Goal: Information Seeking & Learning: Check status

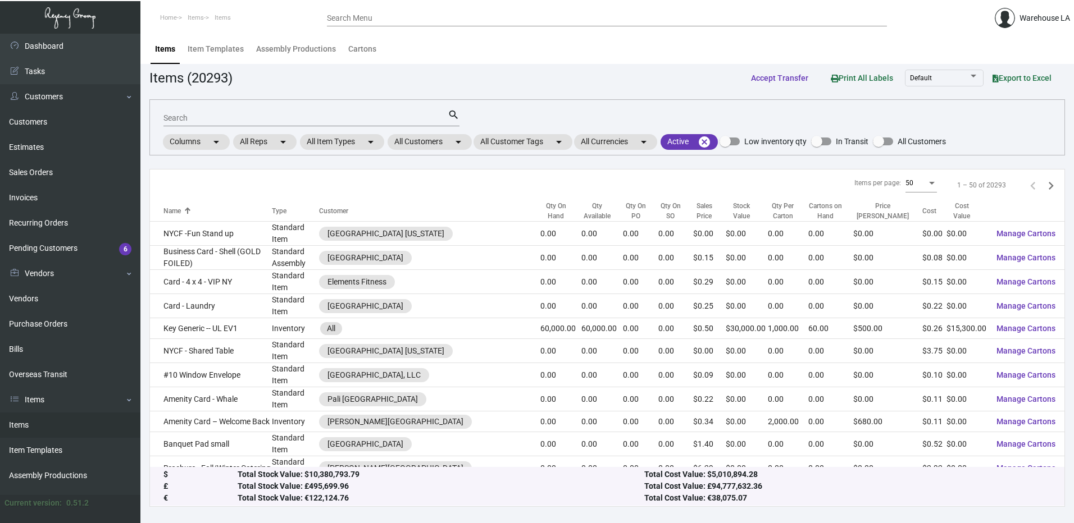
drag, startPoint x: 35, startPoint y: 429, endPoint x: 41, endPoint y: 427, distance: 5.7
click at [35, 429] on link "Items" at bounding box center [70, 425] width 140 height 25
click at [439, 139] on mat-chip "All Customers arrow_drop_down" at bounding box center [430, 142] width 84 height 16
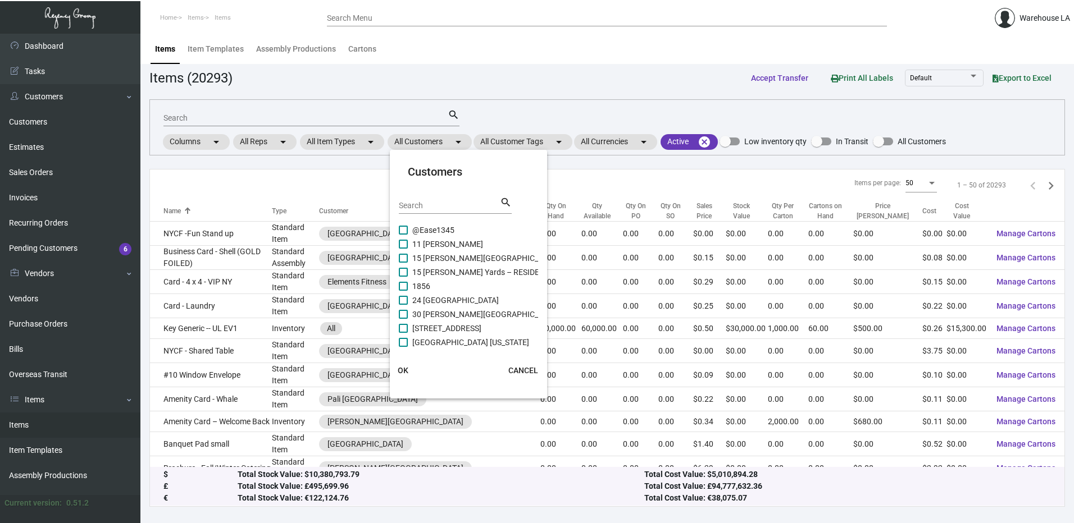
click at [436, 206] on input "Search" at bounding box center [449, 206] width 101 height 9
click at [426, 208] on input "pasfic" at bounding box center [449, 206] width 101 height 9
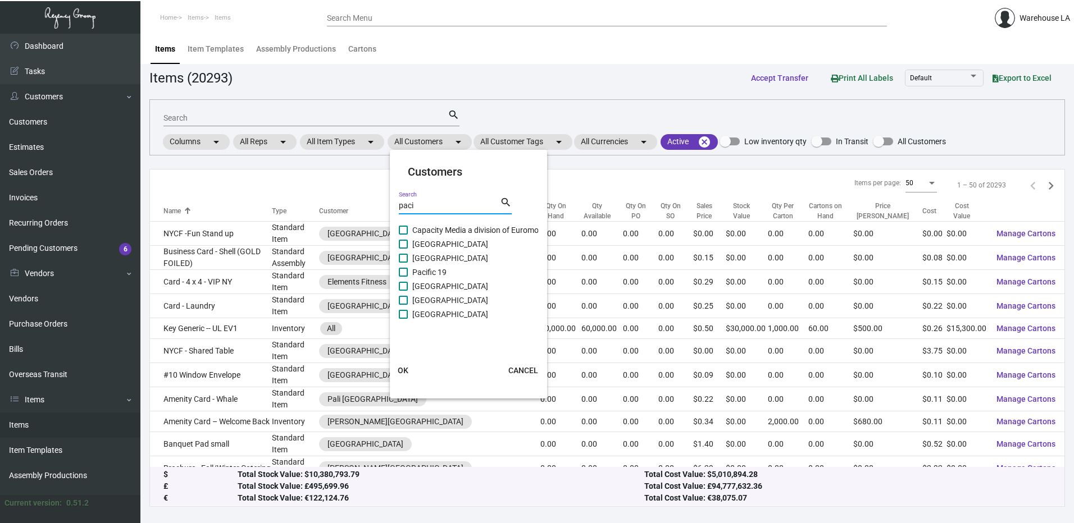
type input "paci"
click at [410, 300] on label "[GEOGRAPHIC_DATA]" at bounding box center [443, 300] width 89 height 13
click at [403, 305] on input "[GEOGRAPHIC_DATA]" at bounding box center [403, 305] width 1 height 1
checkbox input "true"
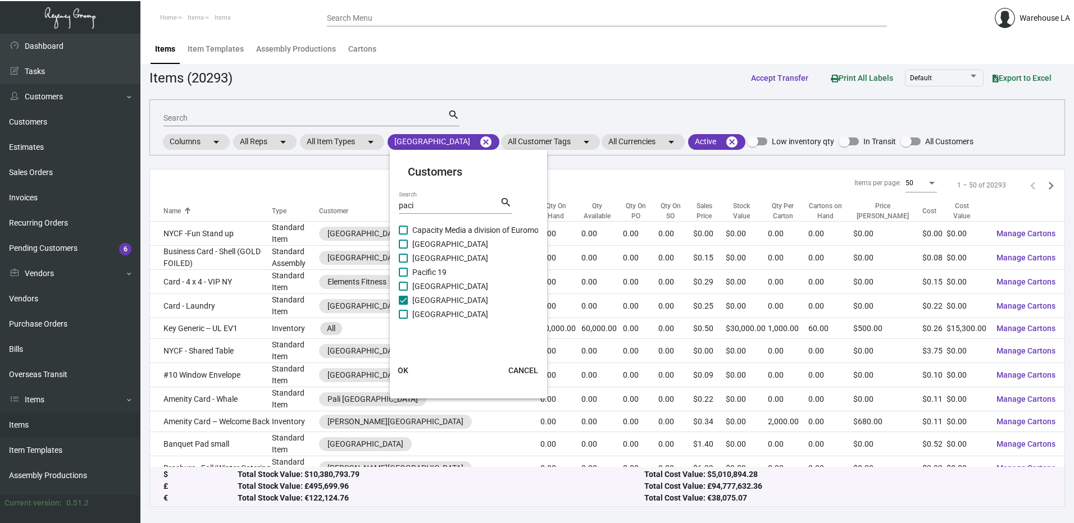
click at [399, 371] on span "OK" at bounding box center [403, 370] width 11 height 9
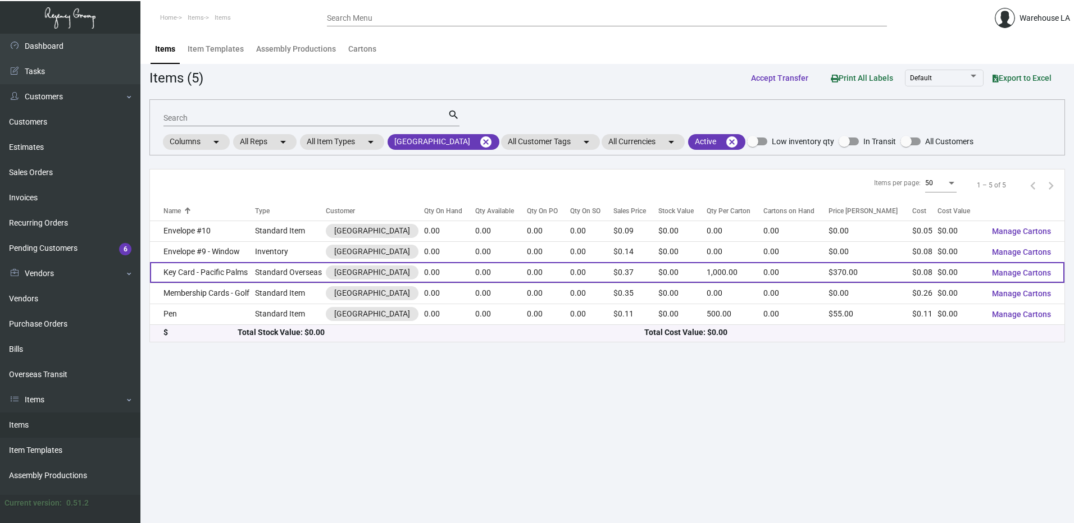
click at [266, 268] on td "Standard Overseas" at bounding box center [290, 272] width 71 height 21
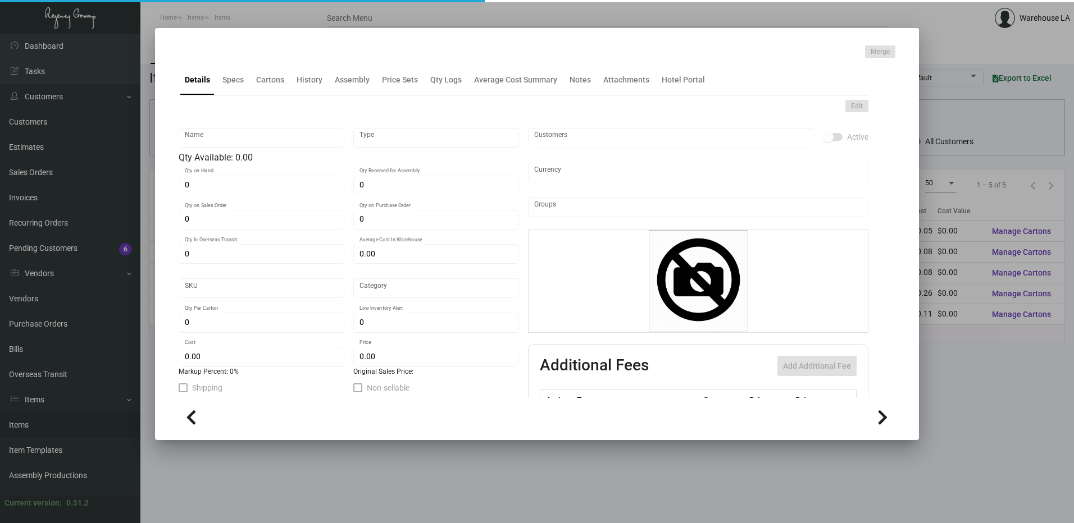
type input "Key Card - Pacific Palms"
type input "Standard Overseas"
type input "$ 0.08533"
type input "1826"
type input "Standard"
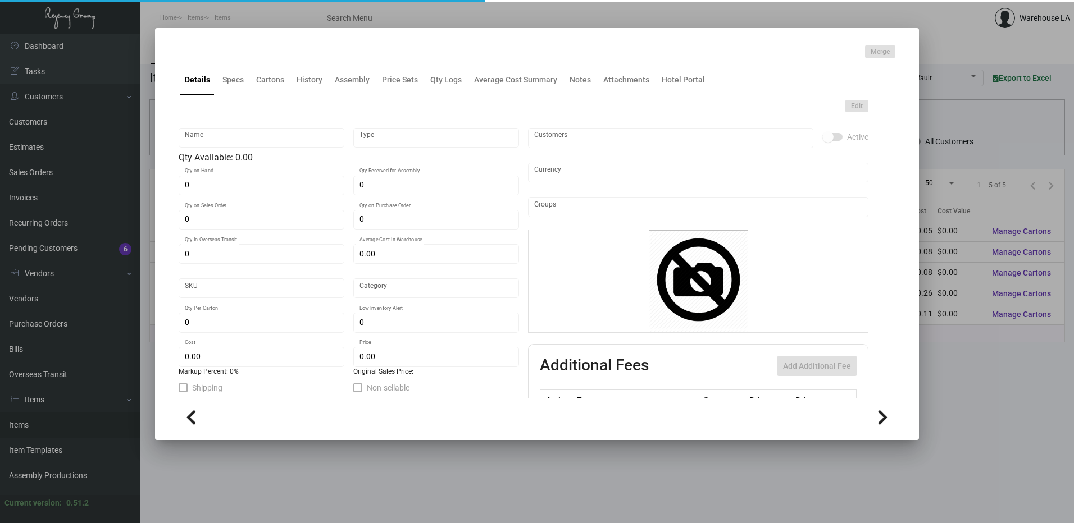
type input "1,000"
type input "$ 0.08"
type input "$ 0.37"
type textarea "[GEOGRAPHIC_DATA] Keys: Size CR80, #30 mill white laminated PVC plastic, Glossy…"
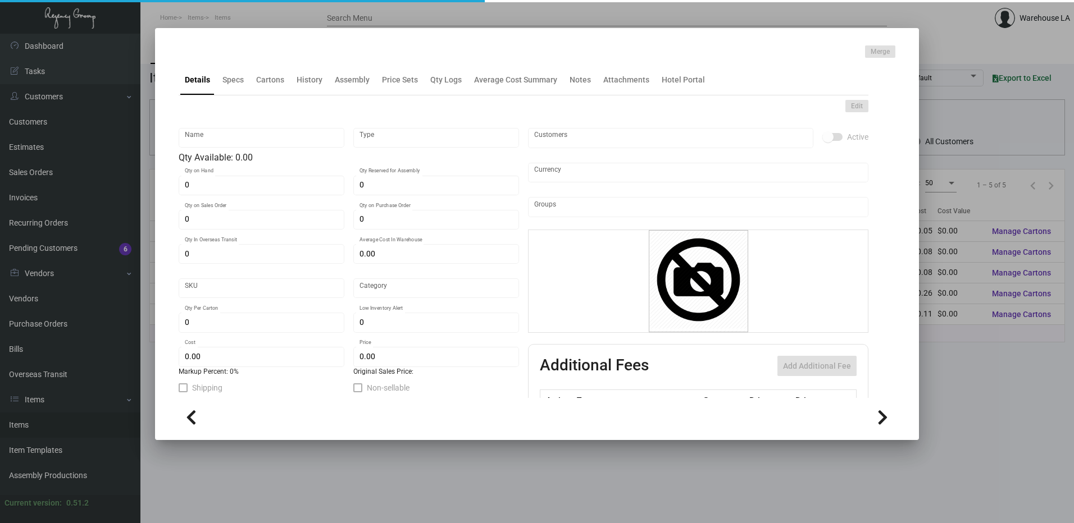
checkbox input "true"
type input "United States Dollar $"
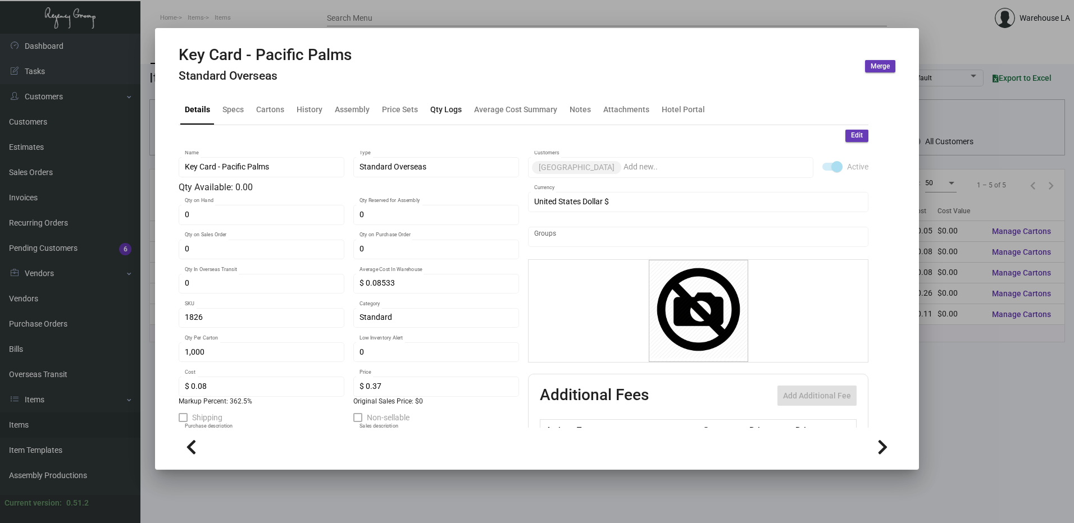
click at [448, 108] on div "Qty Logs" at bounding box center [445, 109] width 31 height 12
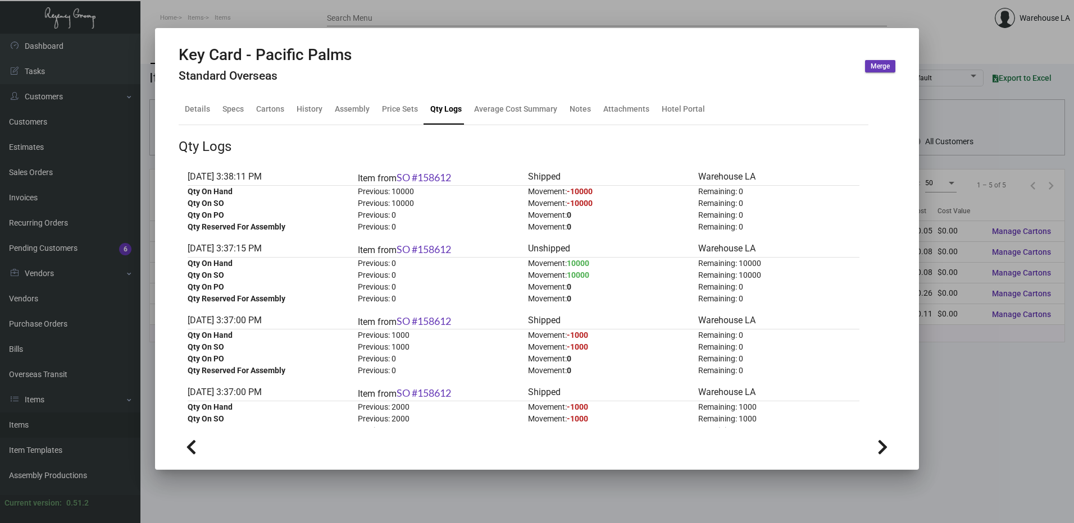
click at [238, 172] on div "[DATE] 3:38:11 PM" at bounding box center [268, 177] width 161 height 15
click at [584, 191] on span "-10000" at bounding box center [580, 191] width 26 height 9
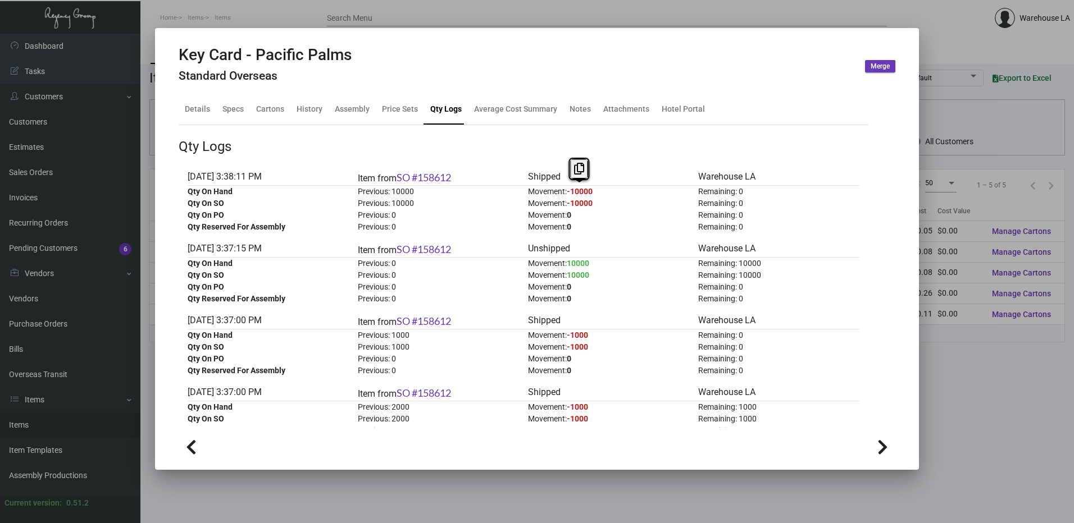
drag, startPoint x: 584, startPoint y: 191, endPoint x: 605, endPoint y: 10, distance: 182.2
click at [605, 10] on div at bounding box center [537, 261] width 1074 height 523
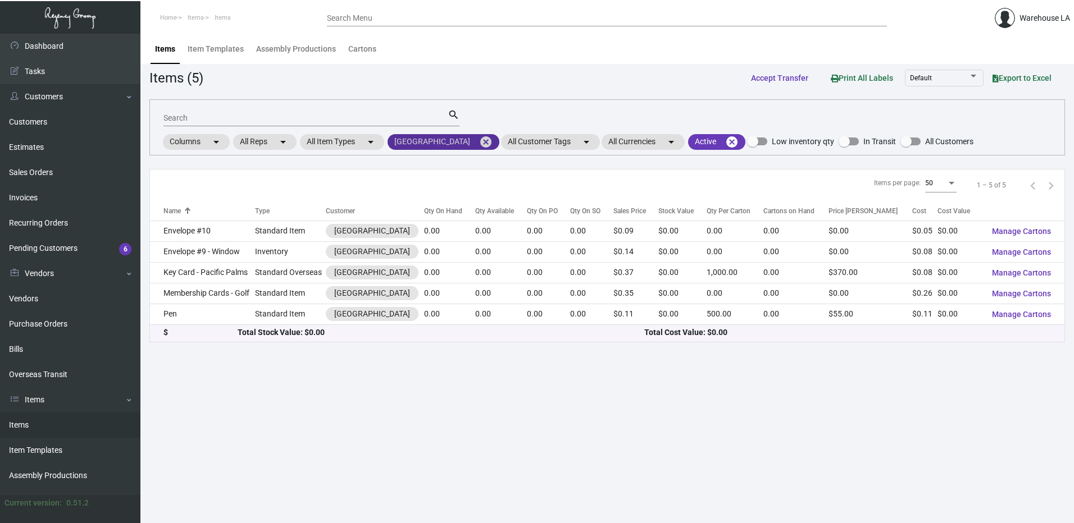
click at [490, 141] on mat-icon "cancel" at bounding box center [485, 141] width 13 height 13
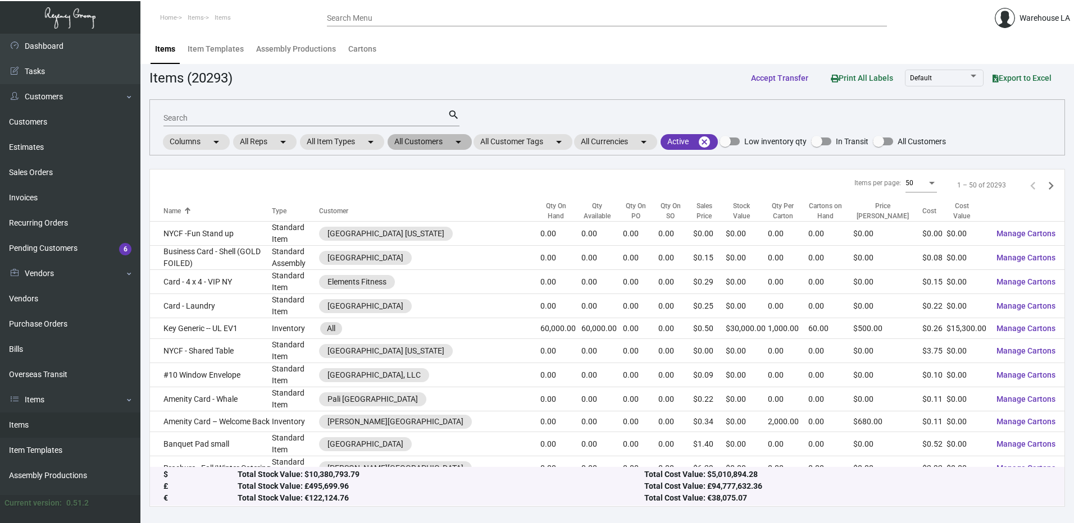
click at [453, 145] on mat-chip "All Customers arrow_drop_down" at bounding box center [430, 142] width 84 height 16
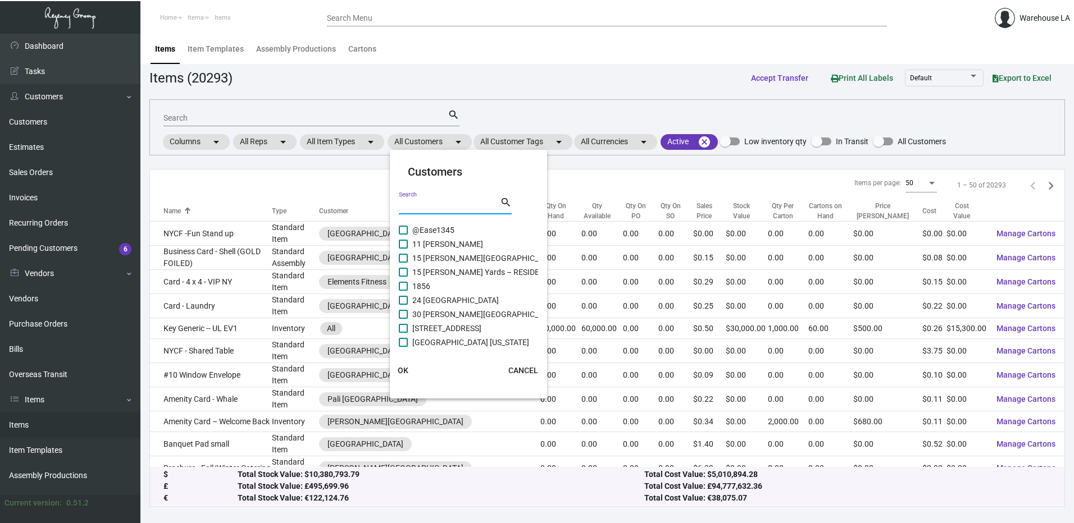
paste input "Suncadia"
click at [505, 203] on mat-icon "search" at bounding box center [506, 202] width 12 height 13
click at [450, 207] on input "Suncadia" at bounding box center [449, 206] width 101 height 9
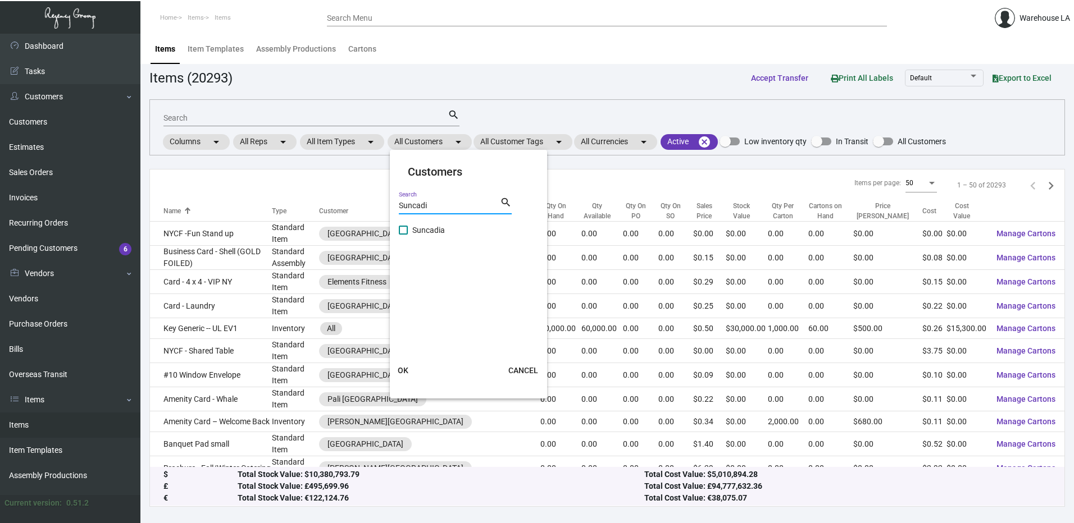
type input "Suncadi"
click at [407, 232] on span at bounding box center [403, 230] width 9 height 9
click at [403, 235] on input "Suncadia" at bounding box center [403, 235] width 1 height 1
checkbox input "true"
click at [393, 367] on button "OK" at bounding box center [403, 371] width 36 height 20
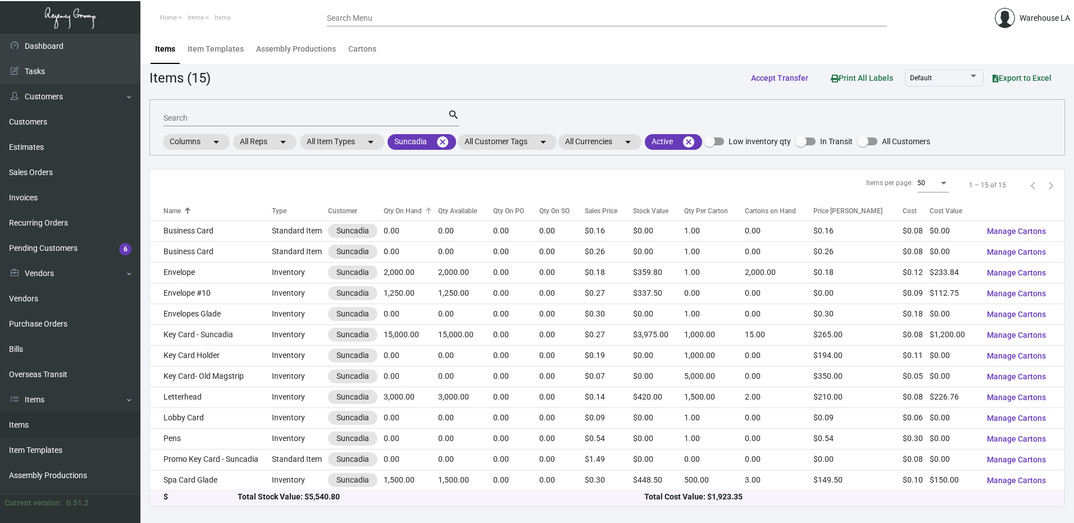
click at [395, 211] on div "Qty On Hand" at bounding box center [403, 211] width 38 height 10
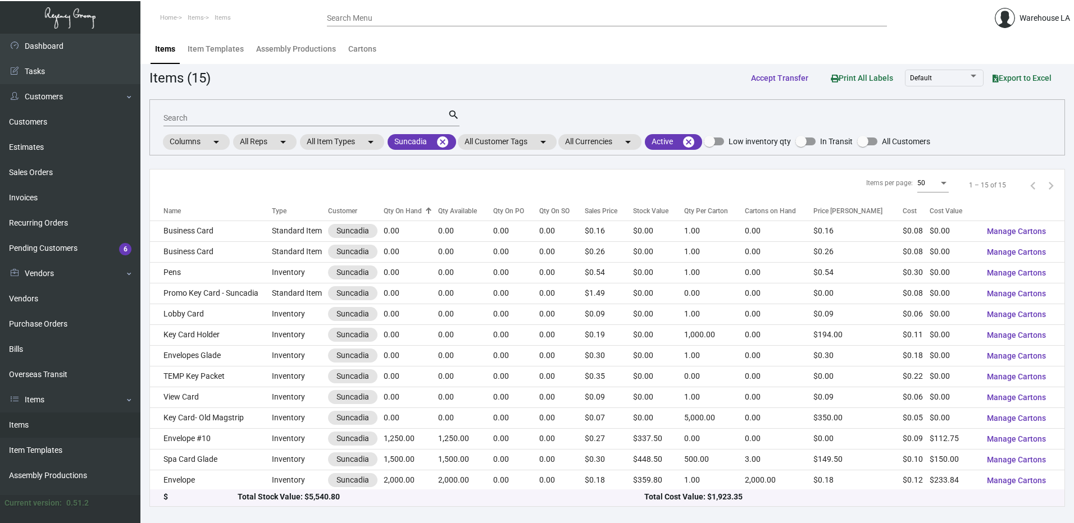
click at [395, 211] on div "Qty On Hand" at bounding box center [403, 211] width 38 height 10
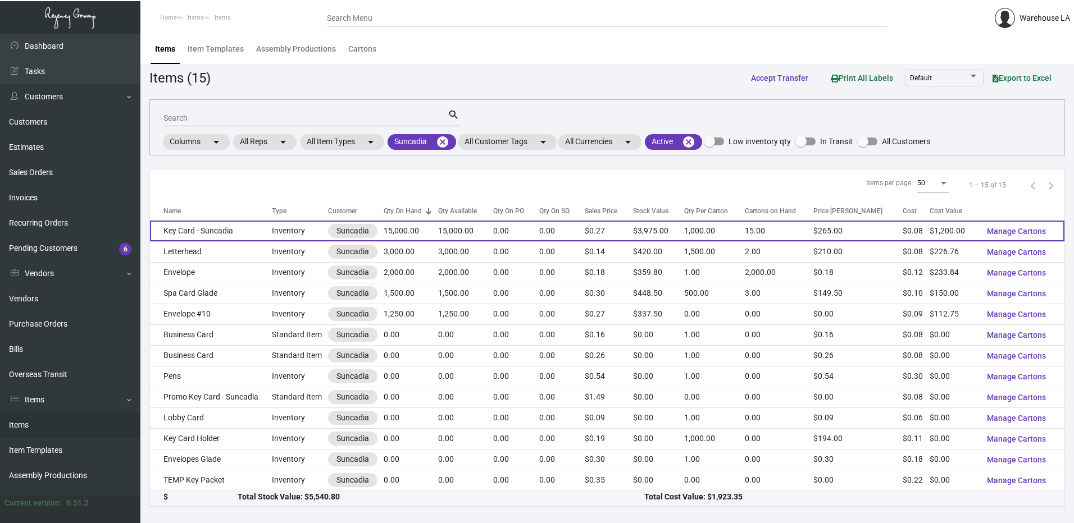
click at [247, 234] on td "Key Card - Suncadia" at bounding box center [211, 231] width 122 height 21
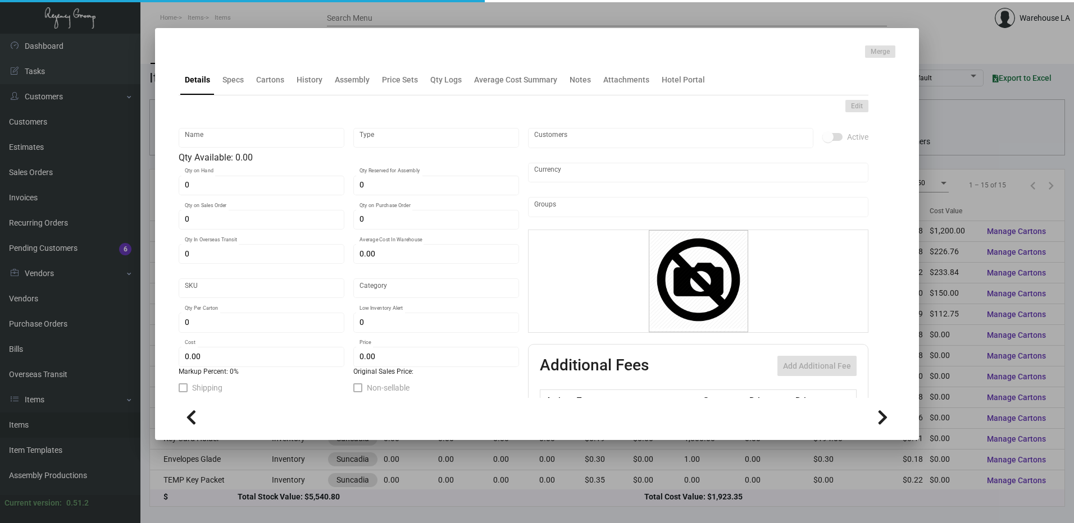
type input "Key Card - Suncadia"
type input "Inventory"
type input "15,000"
type input "-15,000"
type input "$ 0.0845"
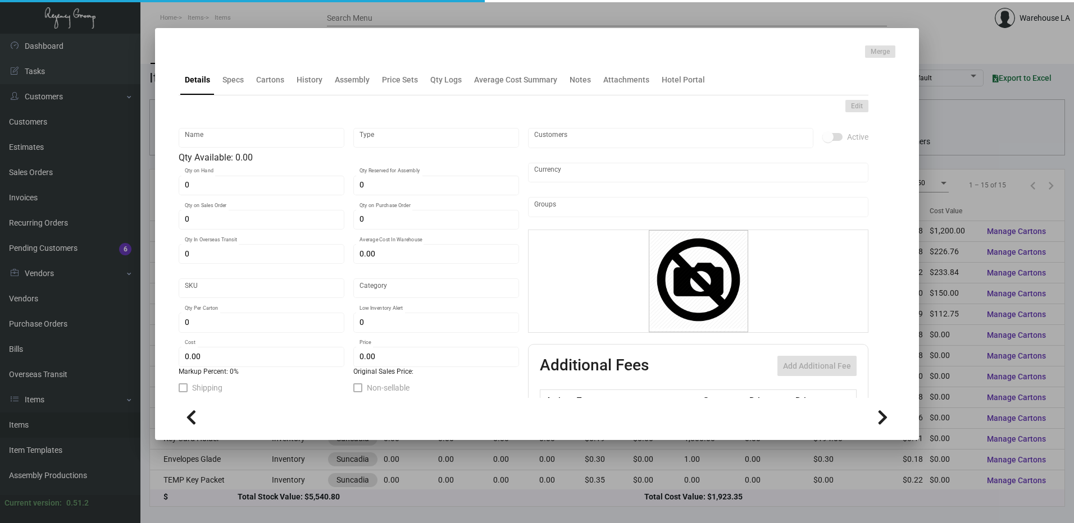
type input "1012-Key Card -10"
type input "Overseas"
type input "1,000"
type input "6,000"
type input "$ 0.08"
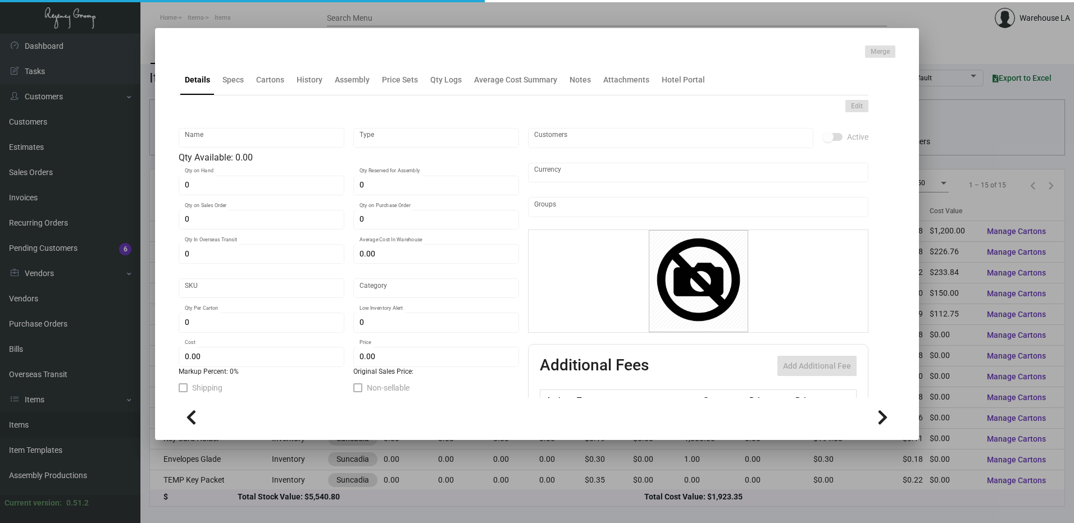
type input "$ 0.265"
checkbox input "true"
type input "United States Dollar $"
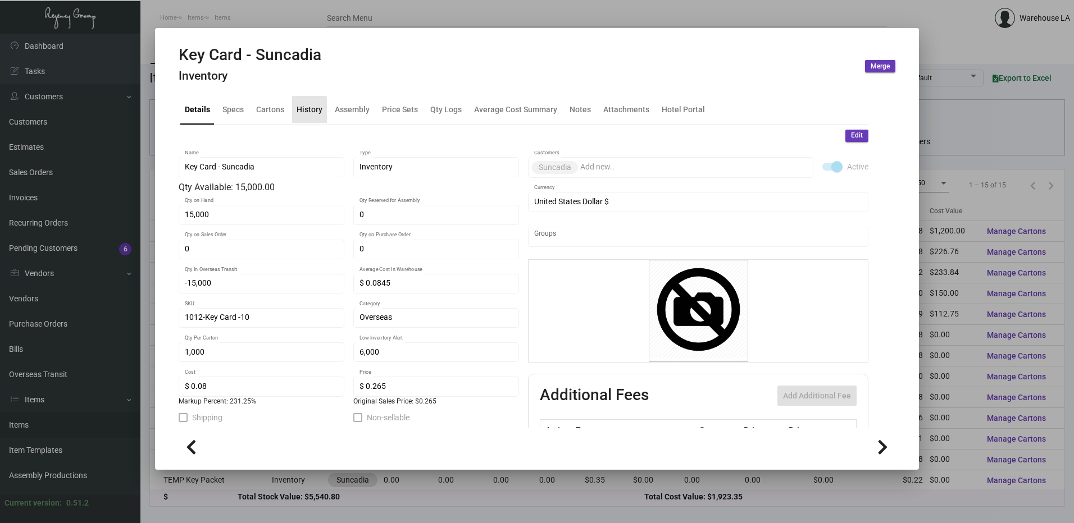
click at [305, 111] on div "History" at bounding box center [310, 109] width 26 height 12
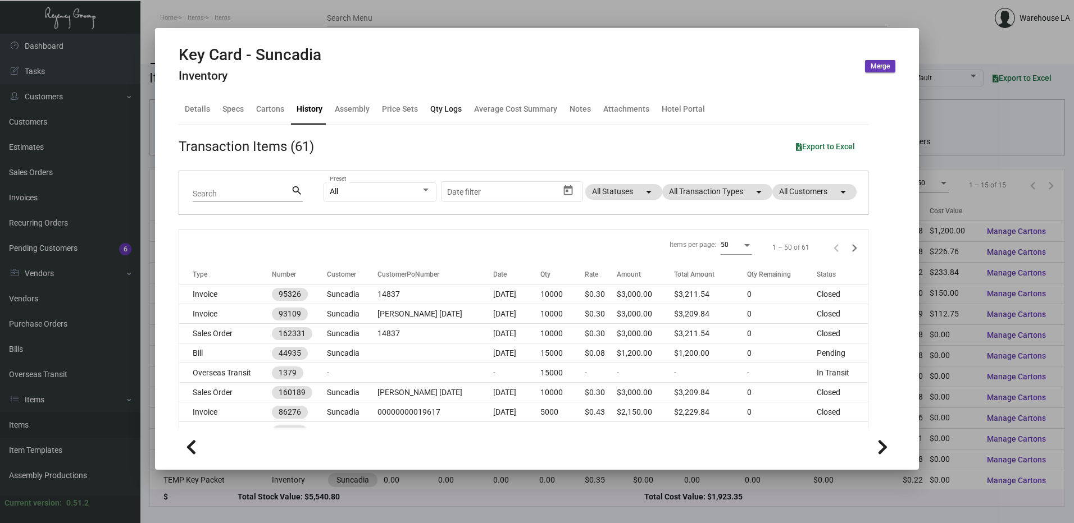
click at [435, 108] on div "Qty Logs" at bounding box center [445, 109] width 31 height 12
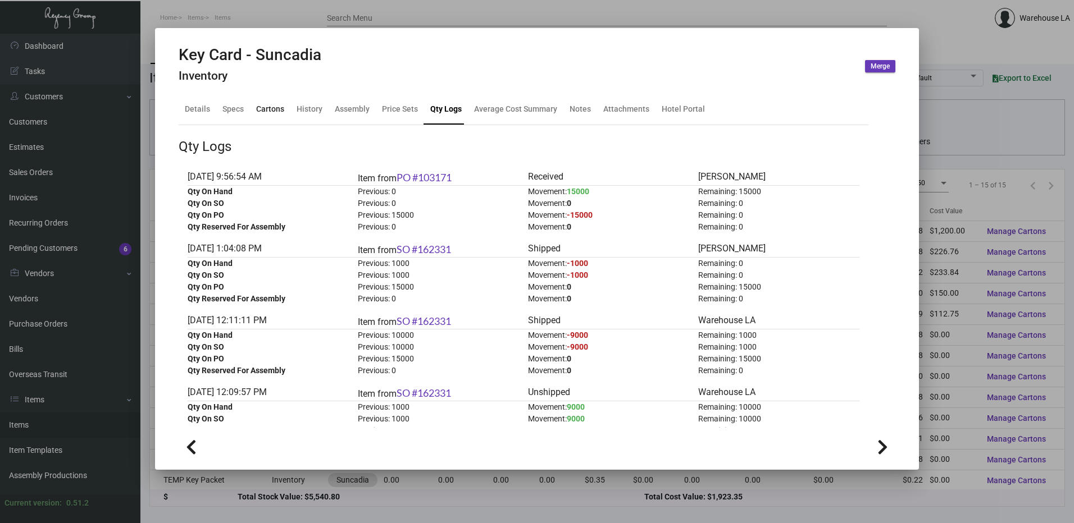
click at [277, 108] on div "Cartons" at bounding box center [270, 109] width 28 height 12
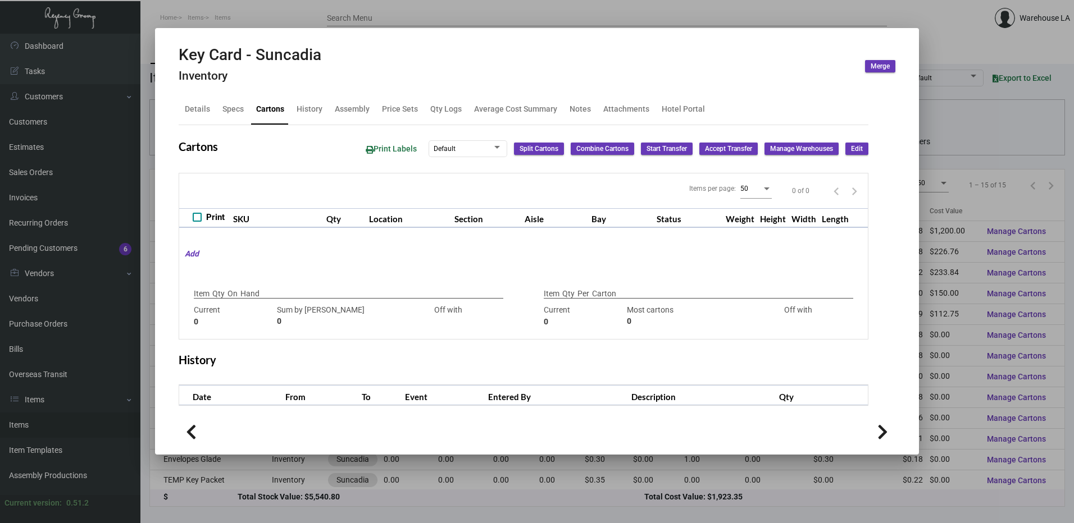
type input "15,000"
type input "15000"
type input "0"
type input "1,000"
type input "1000"
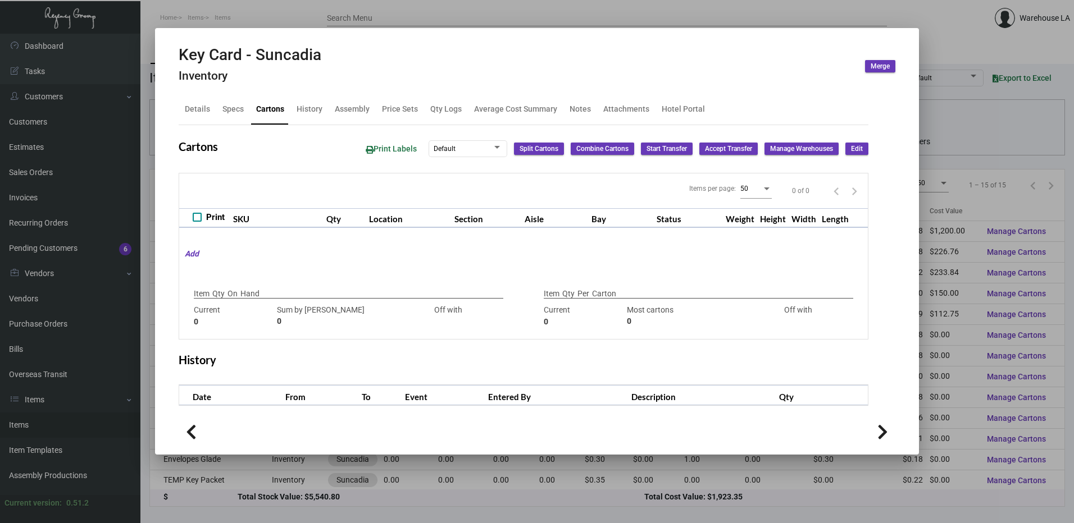
type input "0"
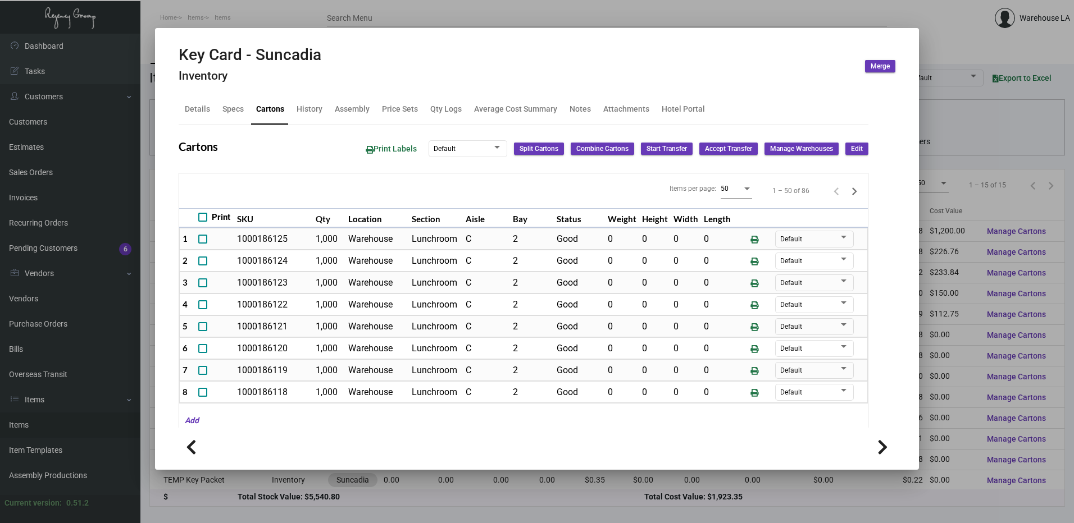
click at [424, 15] on div at bounding box center [537, 261] width 1074 height 523
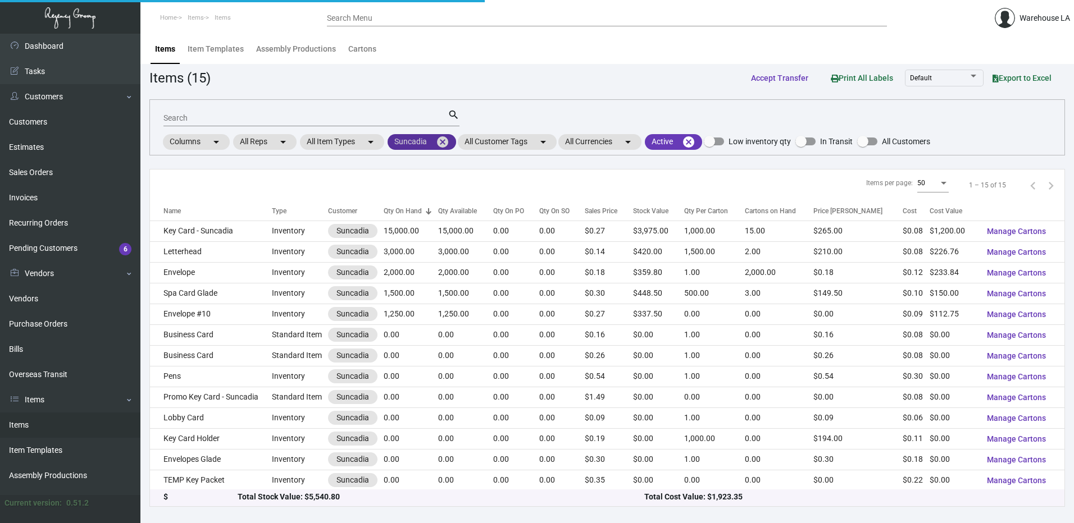
click at [446, 140] on mat-icon "cancel" at bounding box center [442, 141] width 13 height 13
click at [423, 145] on mat-chip "All Customers arrow_drop_down" at bounding box center [430, 142] width 84 height 16
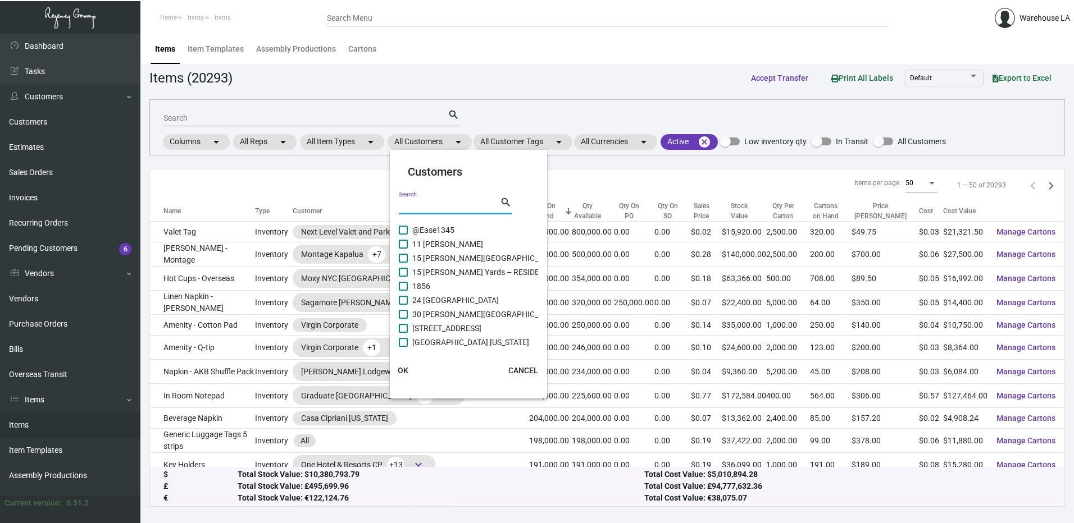
paste input "The Source Hotel"
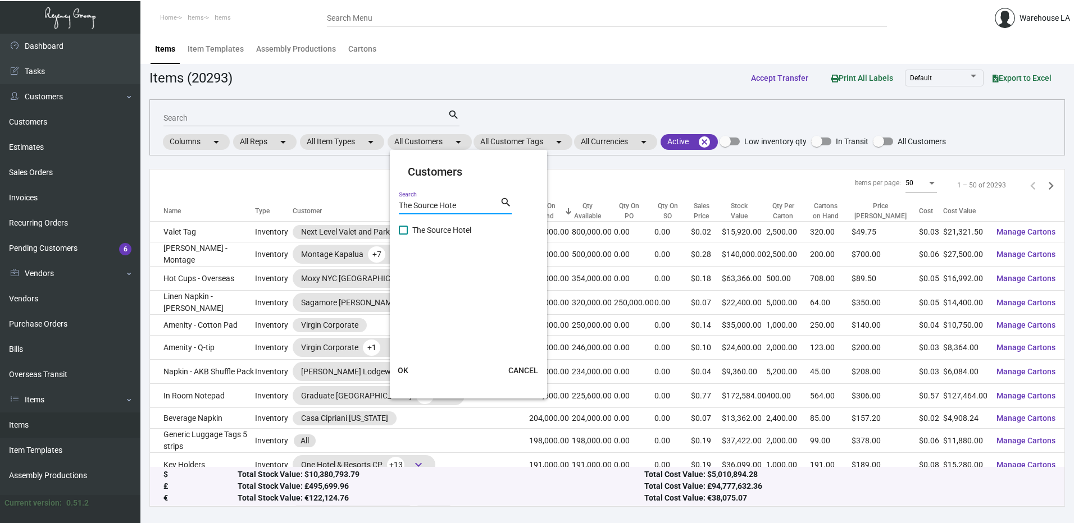
type input "The Source Hote"
click at [407, 229] on span at bounding box center [403, 230] width 9 height 9
click at [403, 235] on input "The Source Hotel" at bounding box center [403, 235] width 1 height 1
checkbox input "true"
click at [409, 372] on button "OK" at bounding box center [403, 371] width 36 height 20
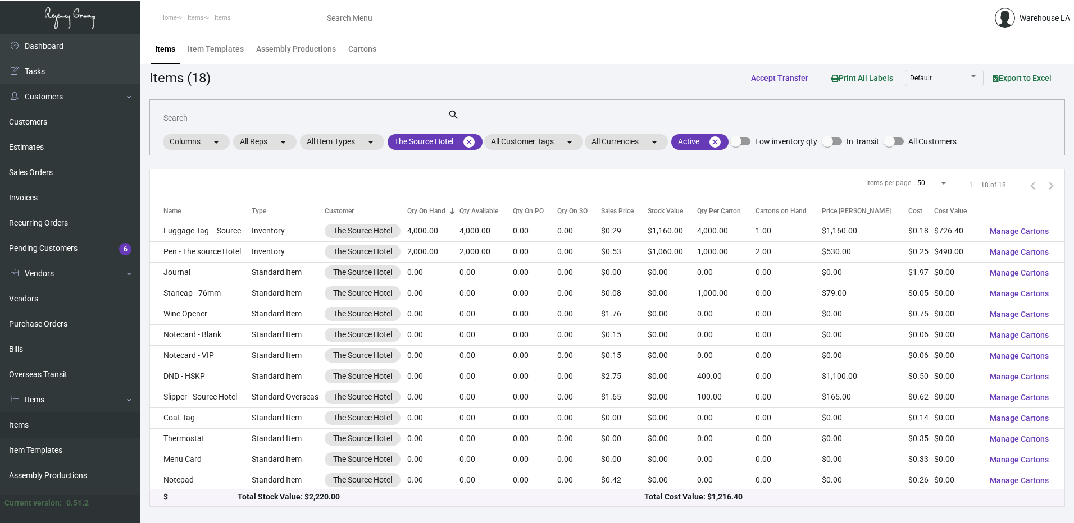
click at [178, 206] on div "Name" at bounding box center [171, 211] width 17 height 10
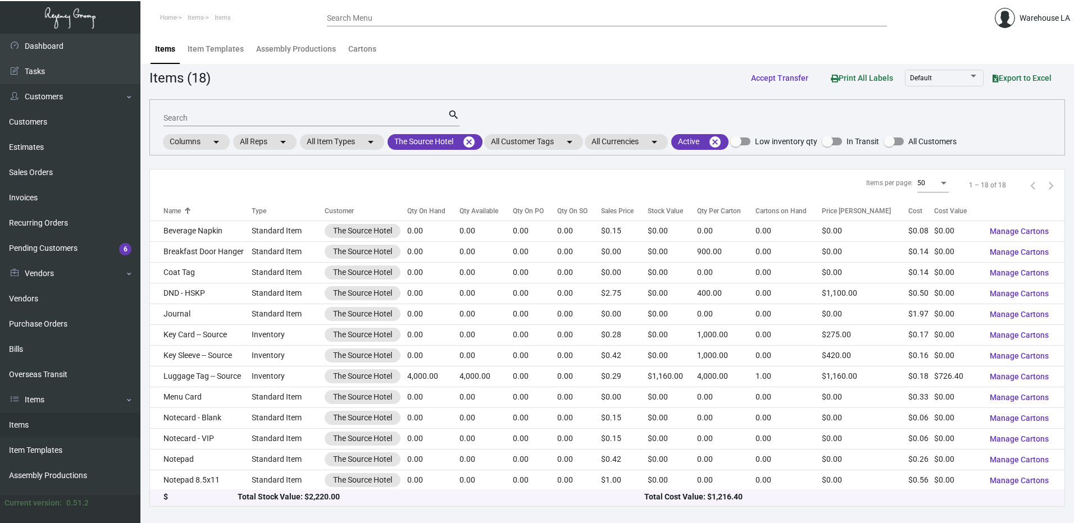
click at [178, 206] on div "Name" at bounding box center [171, 211] width 17 height 10
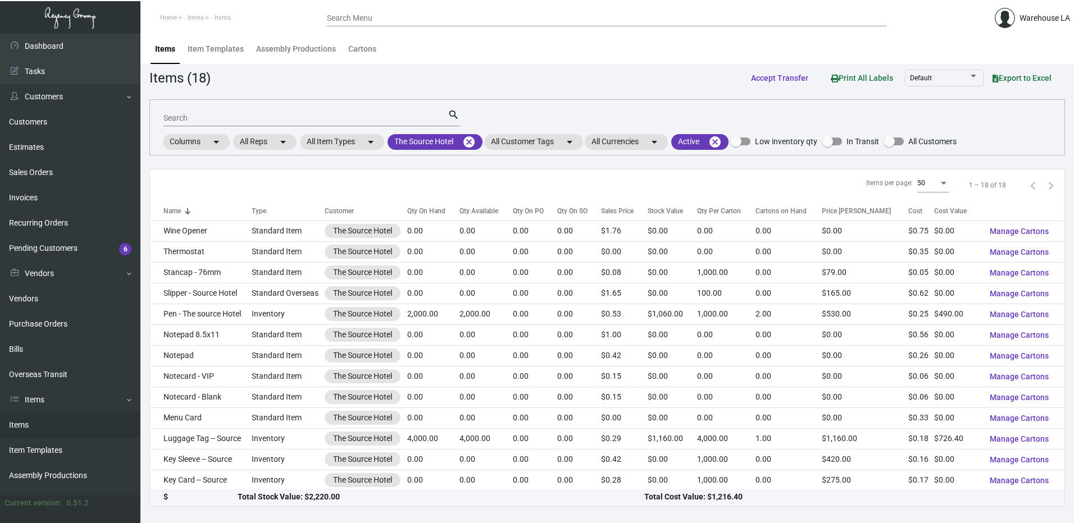
click at [178, 206] on div "Name" at bounding box center [171, 211] width 17 height 10
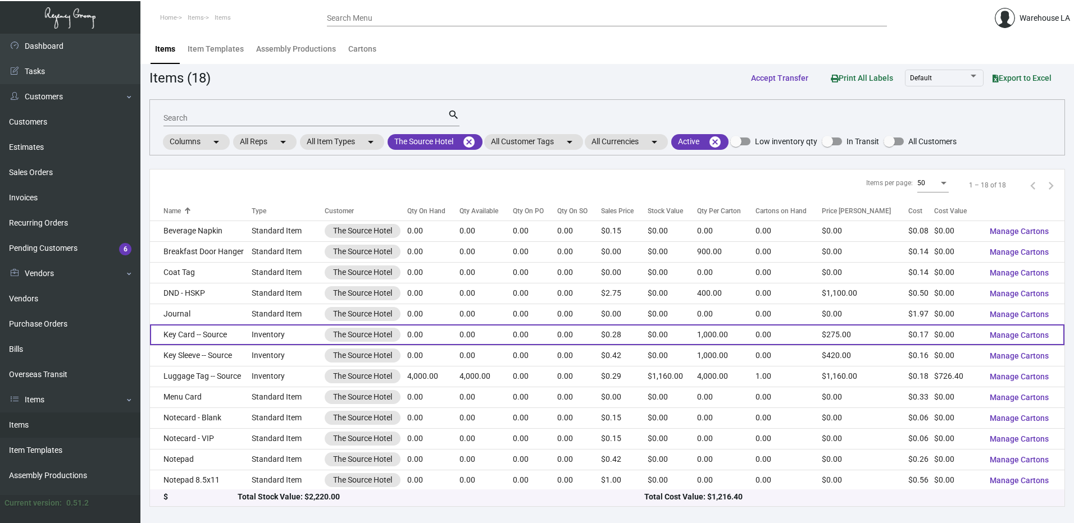
click at [184, 333] on td "Key Card -- Source" at bounding box center [201, 335] width 102 height 21
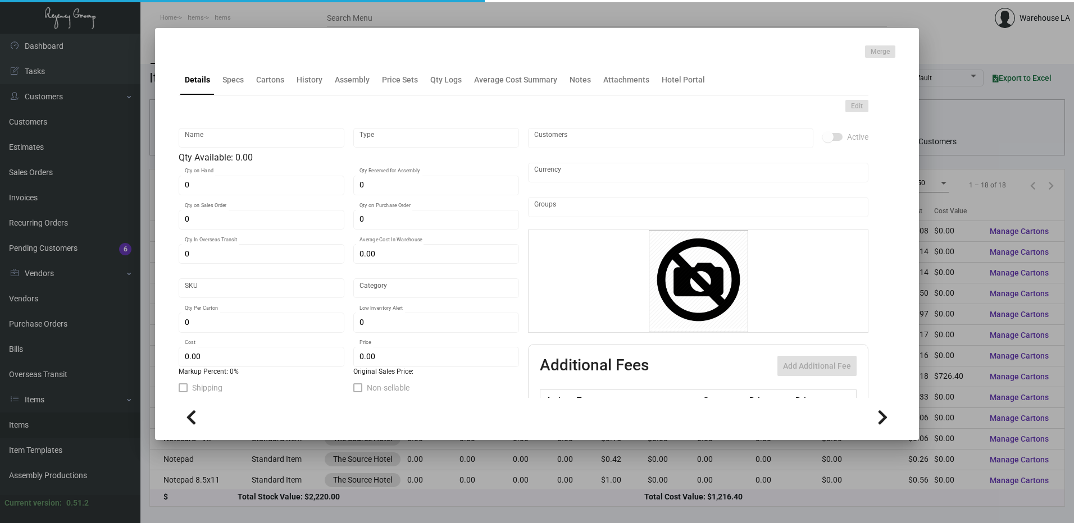
type input "Key Card -- Source"
type input "Inventory"
type input "$ 0.173"
type input "Overseas"
type input "1,000"
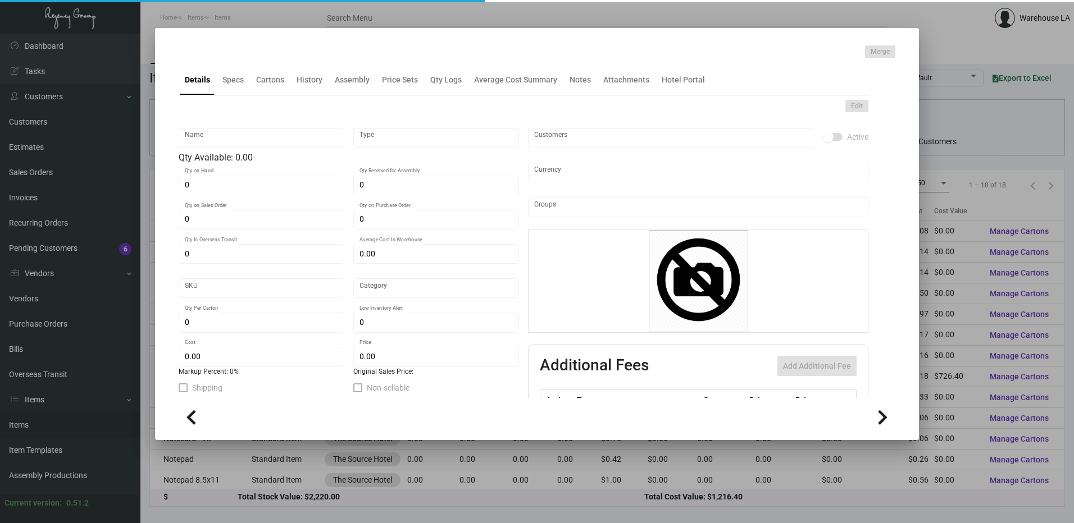
type input "$ 0.173"
type input "$ 0.275"
checkbox input "true"
type input "United States Dollar $"
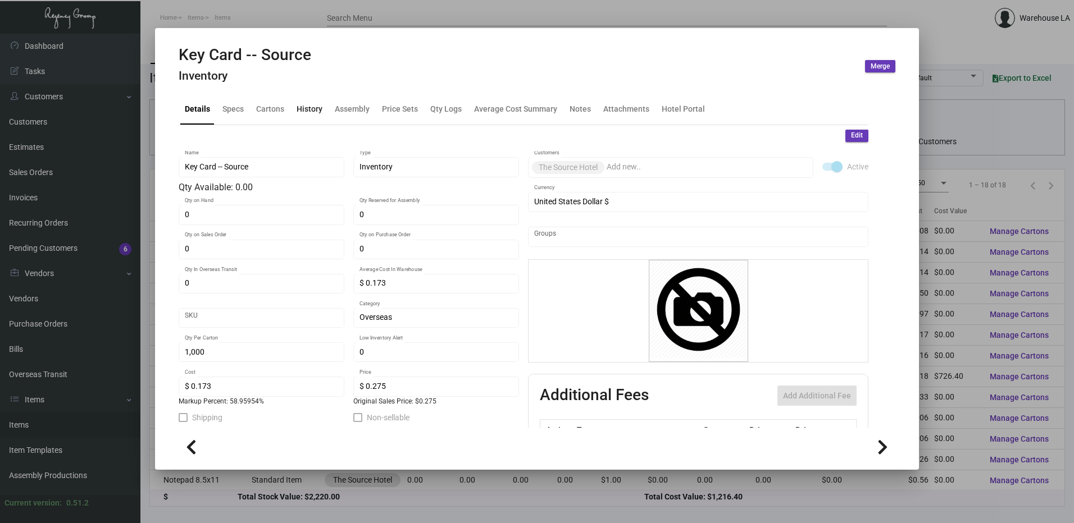
click at [318, 115] on div "History" at bounding box center [310, 109] width 26 height 12
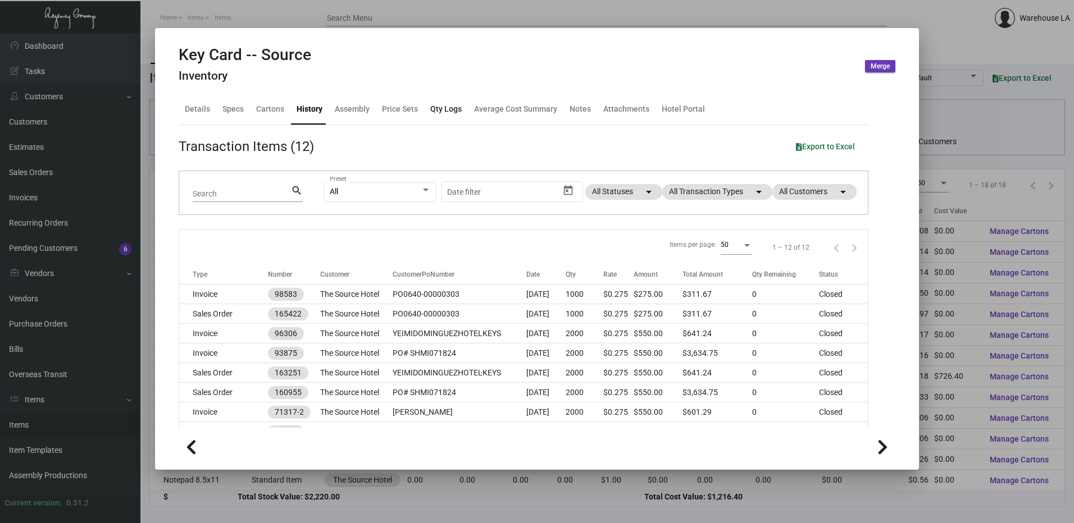
click at [453, 109] on div "Qty Logs" at bounding box center [445, 109] width 31 height 12
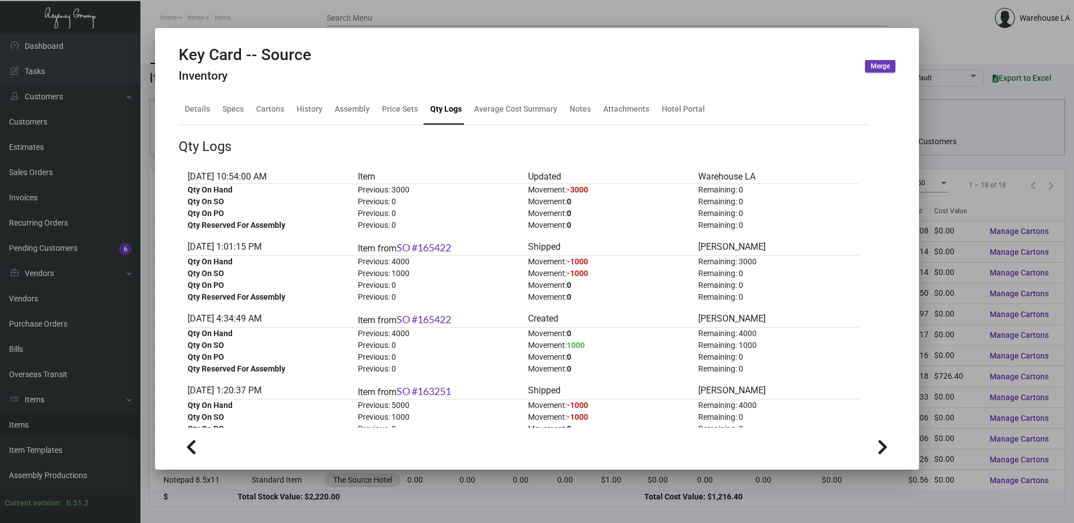
click at [338, 10] on div at bounding box center [537, 261] width 1074 height 523
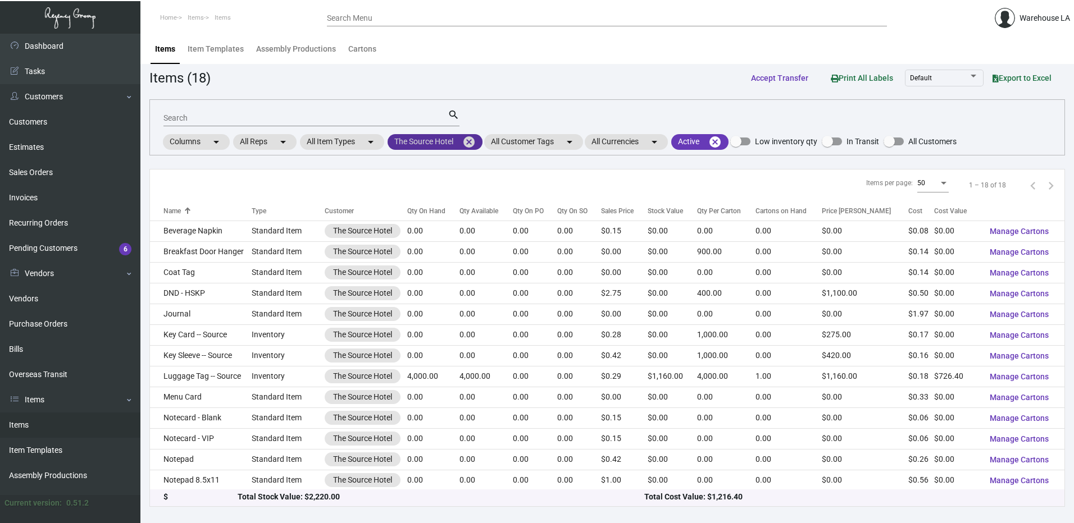
click at [476, 140] on mat-icon "cancel" at bounding box center [468, 141] width 13 height 13
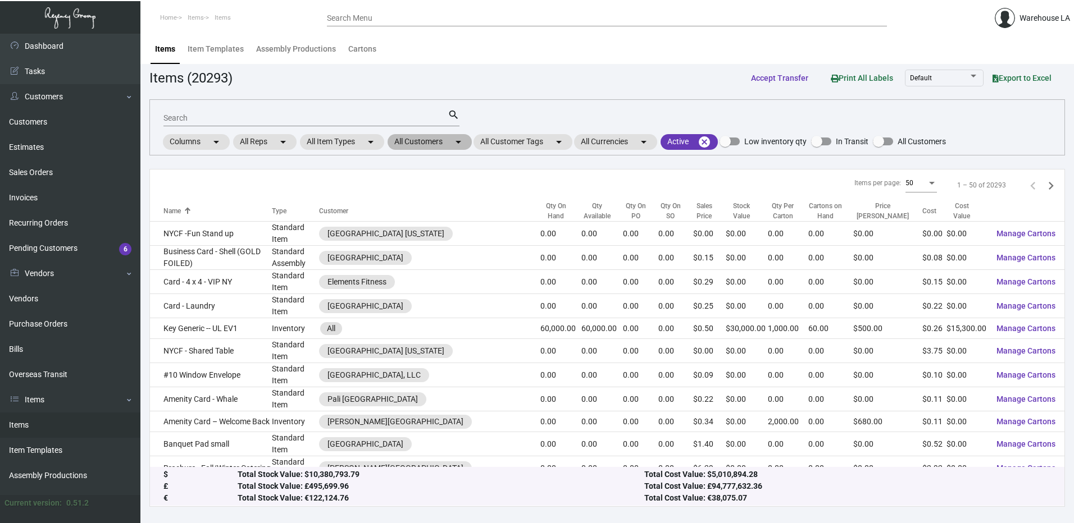
click at [439, 145] on mat-chip "All Customers arrow_drop_down" at bounding box center [430, 142] width 84 height 16
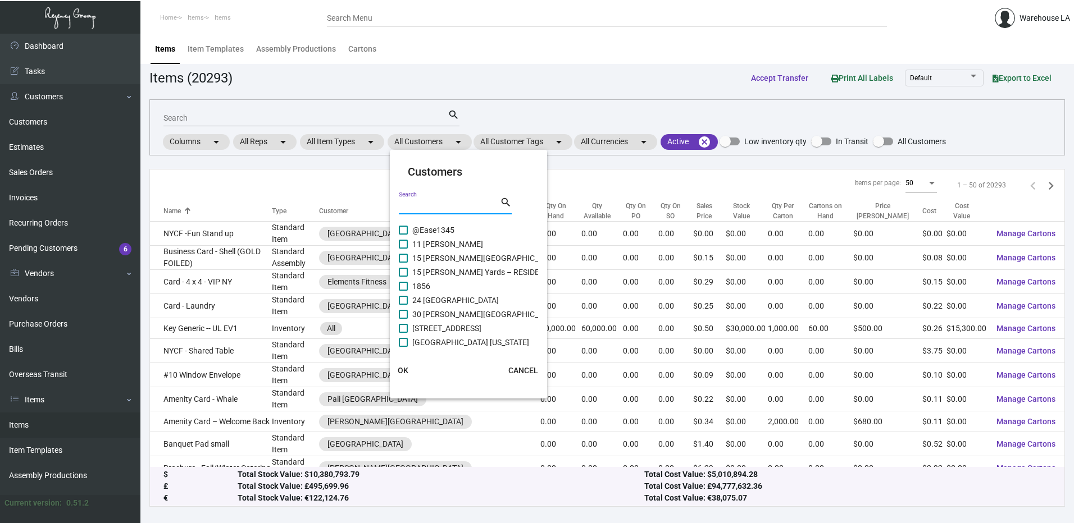
paste input "[GEOGRAPHIC_DATA]"
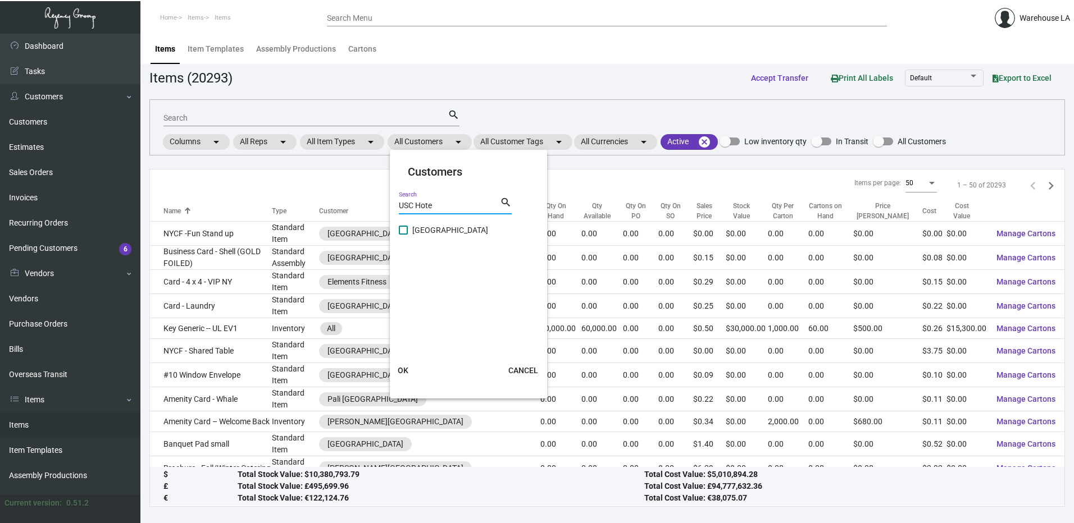
type input "USC Hote"
click at [403, 233] on span at bounding box center [403, 230] width 9 height 9
click at [403, 235] on input "[GEOGRAPHIC_DATA]" at bounding box center [403, 235] width 1 height 1
checkbox input "true"
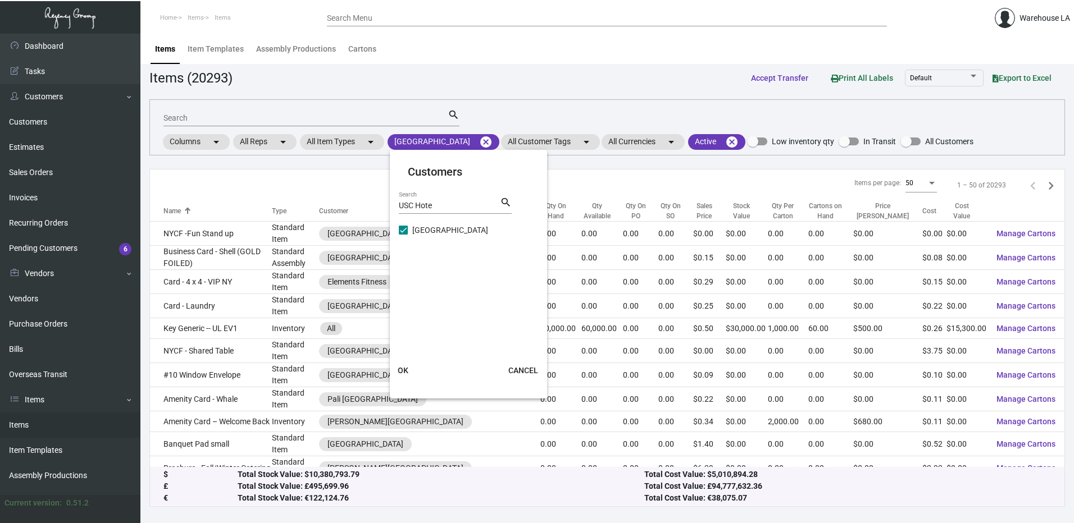
click at [398, 375] on span "OK" at bounding box center [403, 370] width 11 height 9
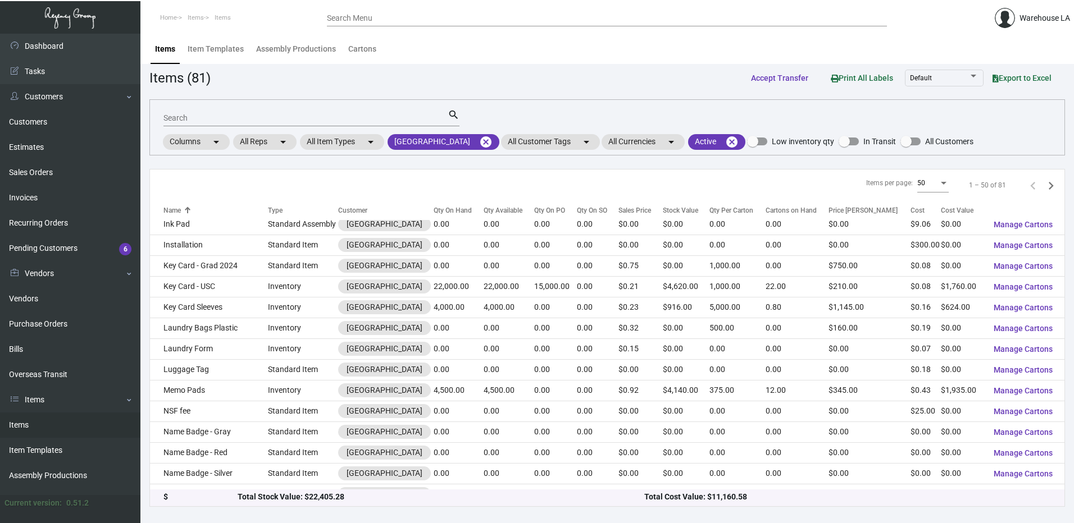
scroll to position [771, 0]
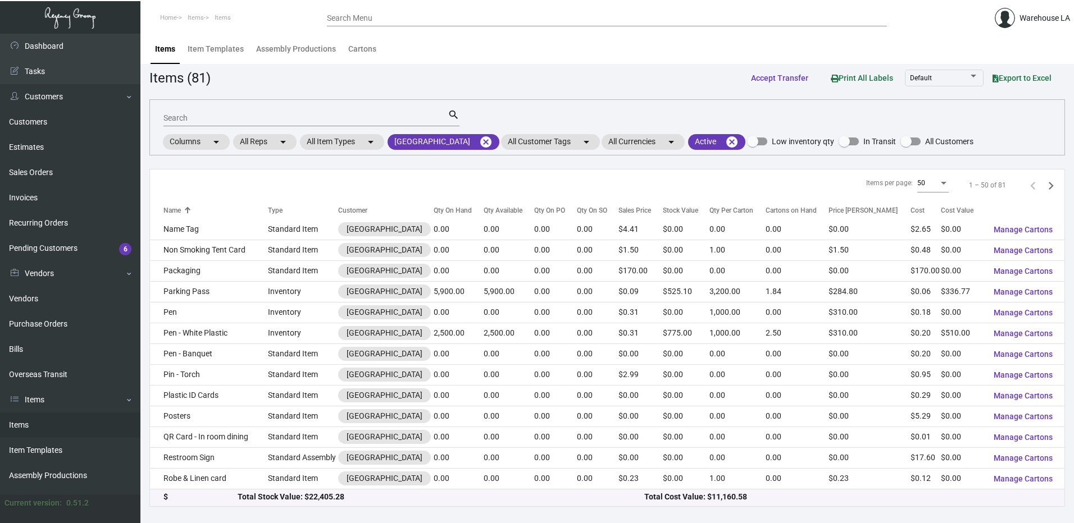
click at [1043, 191] on icon "Next page" at bounding box center [1051, 186] width 16 height 16
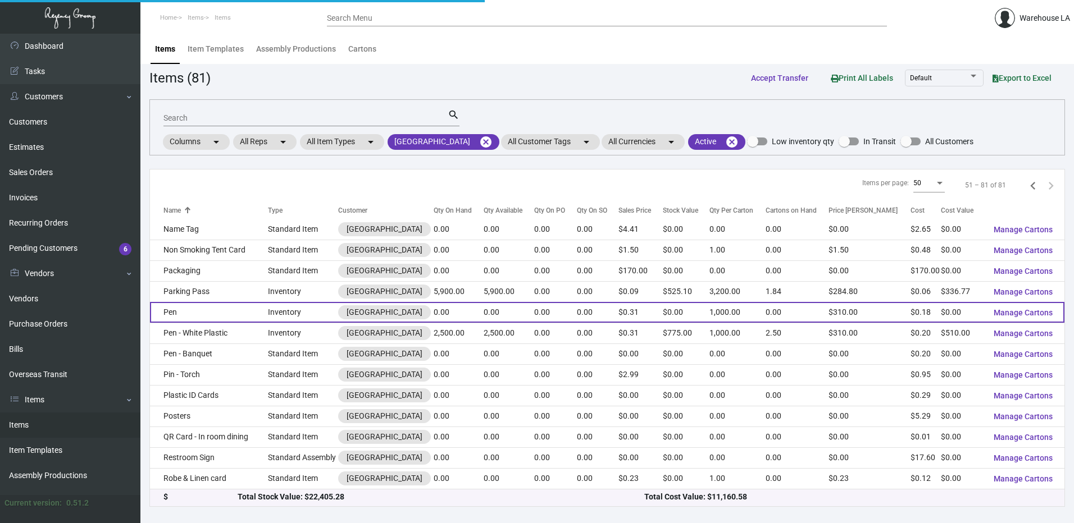
scroll to position [376, 0]
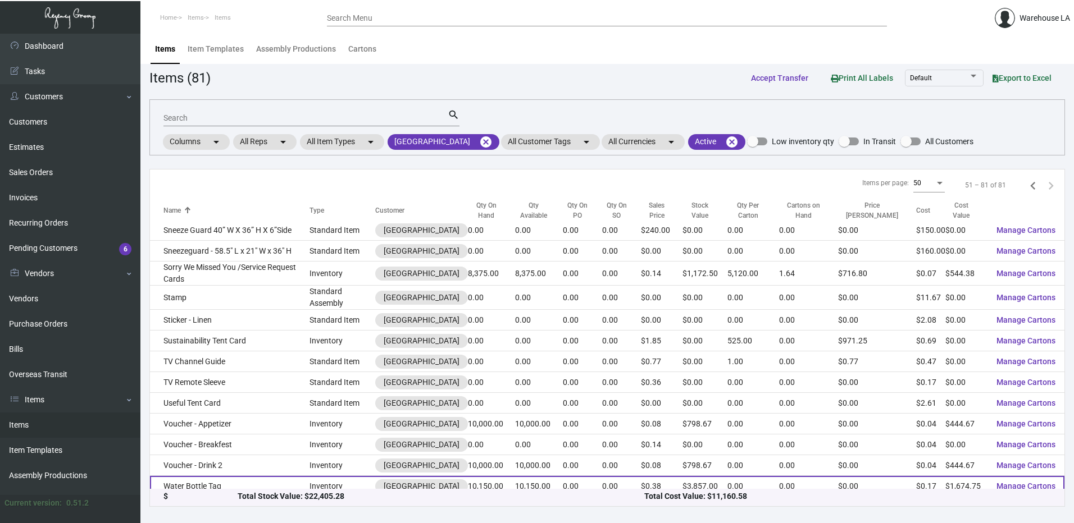
click at [234, 476] on td "Water Bottle Tag" at bounding box center [230, 486] width 160 height 21
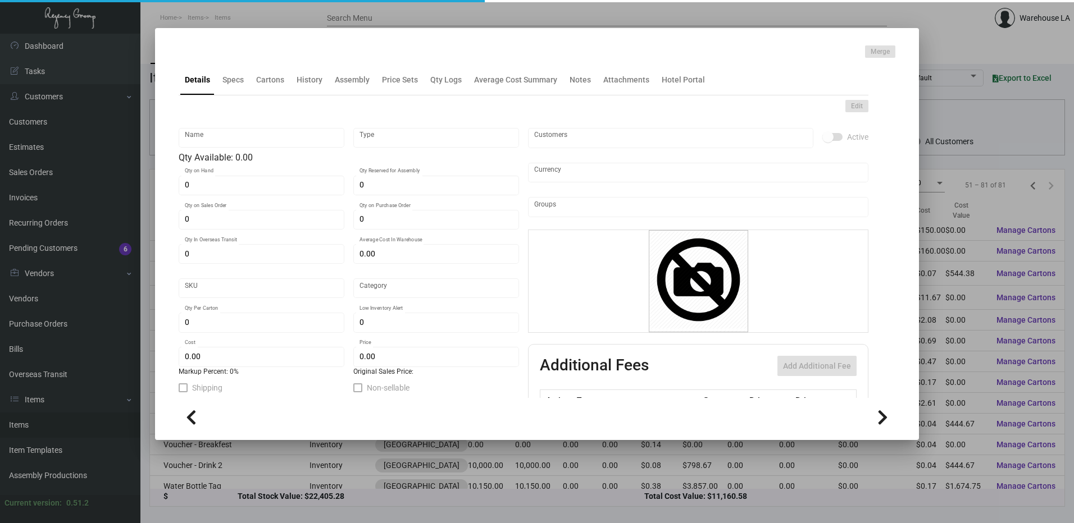
type input "Water Bottle Tag"
type input "Inventory"
type input "10,150"
type input "$ 0.195"
type input "00006059-Tg-71"
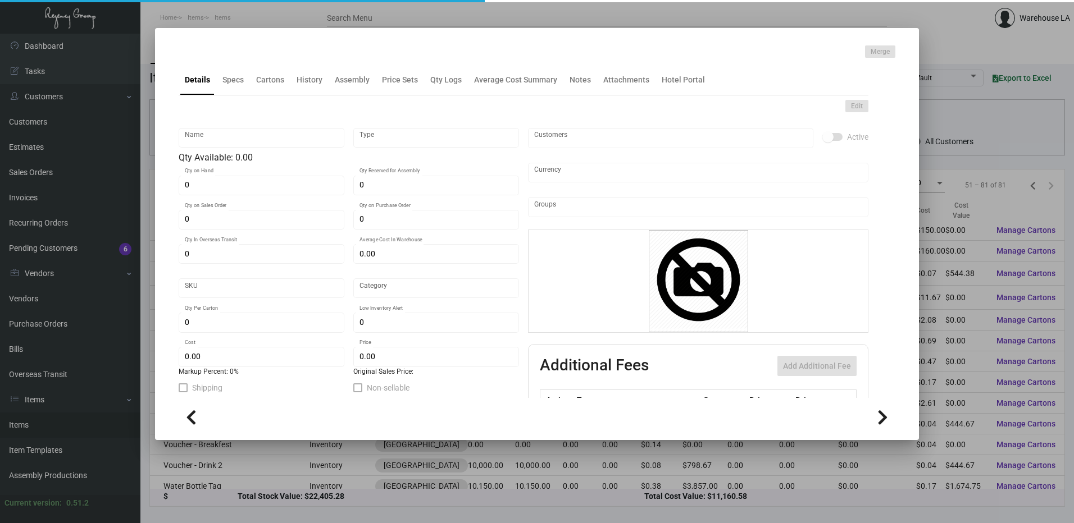
type input "Standard"
type input "$ 0.165"
type input "$ 0.38"
checkbox input "true"
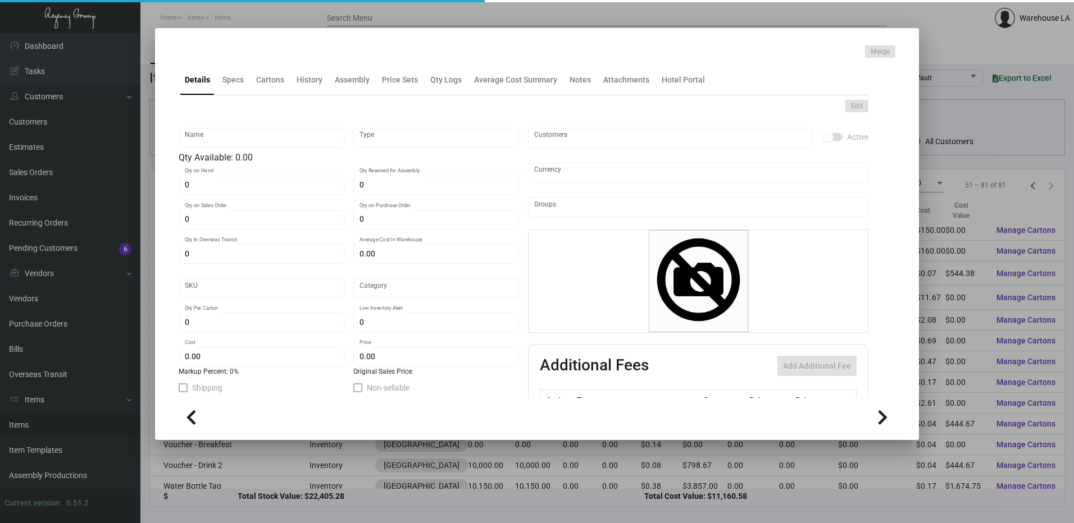
type input "United States Dollar $"
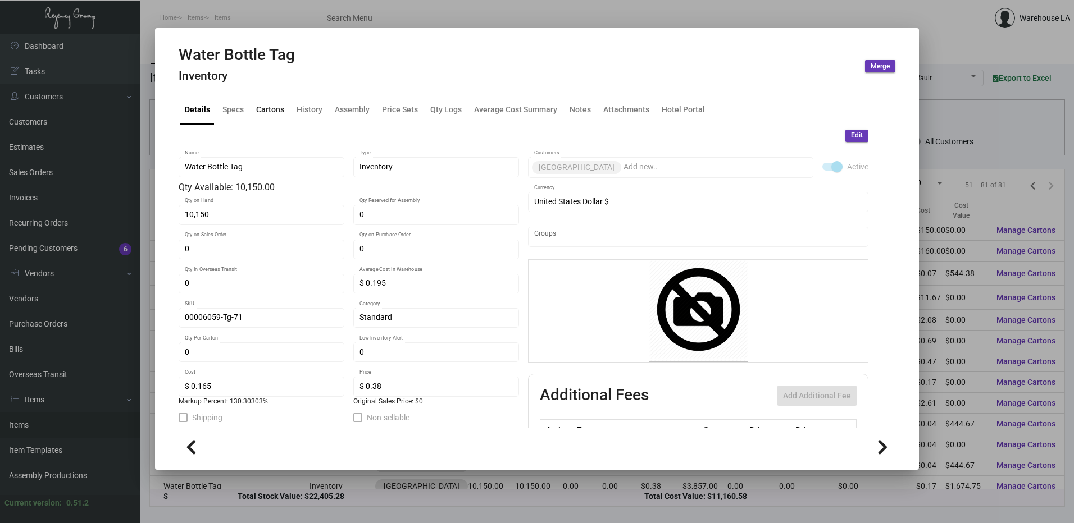
click at [278, 102] on div "Cartons" at bounding box center [270, 109] width 37 height 27
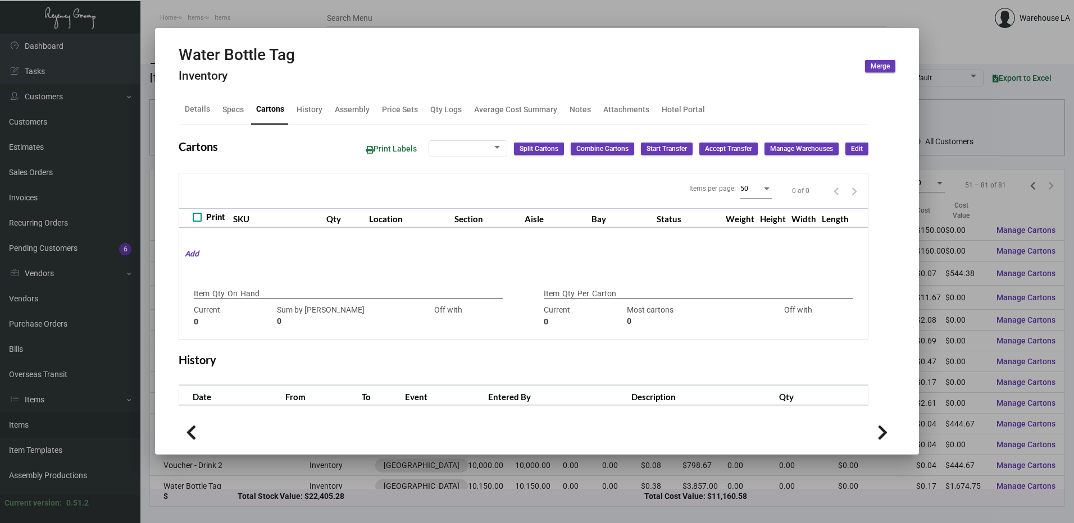
checkbox input "true"
type input "10,150"
type input "+10150"
type input "2590"
type input "-2590"
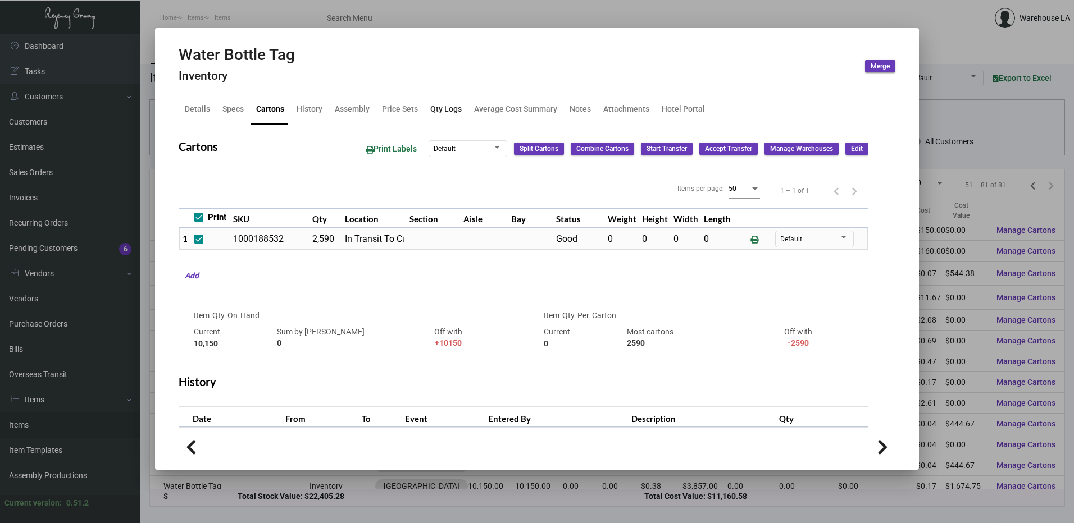
click at [449, 106] on div "Qty Logs" at bounding box center [445, 109] width 31 height 12
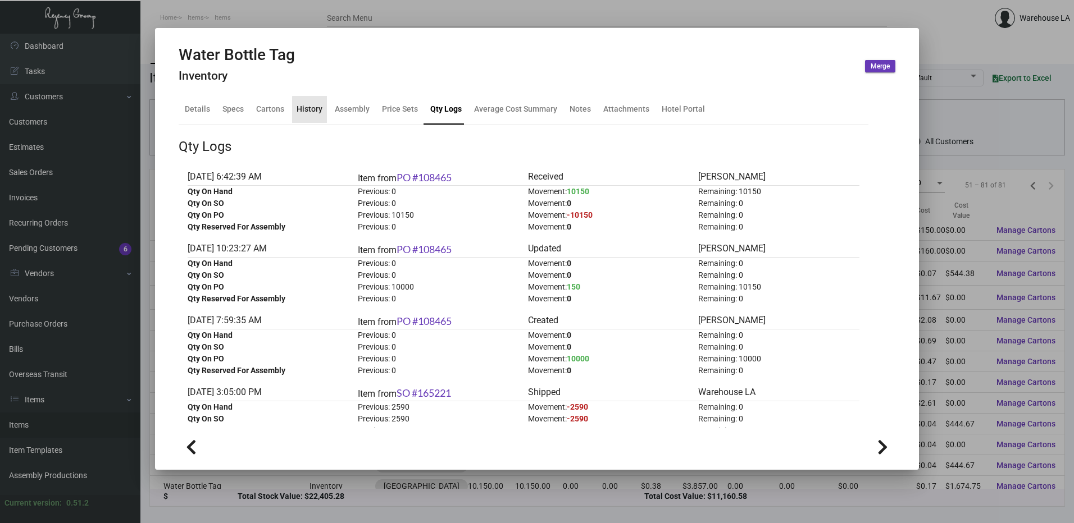
click at [320, 115] on div "History" at bounding box center [310, 109] width 26 height 12
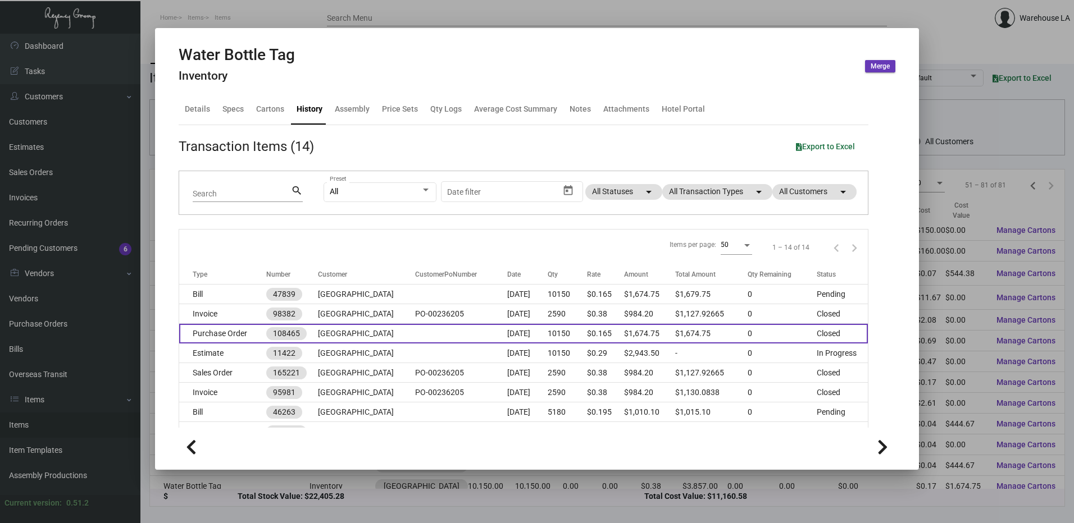
click at [241, 331] on td "Purchase Order" at bounding box center [222, 334] width 87 height 20
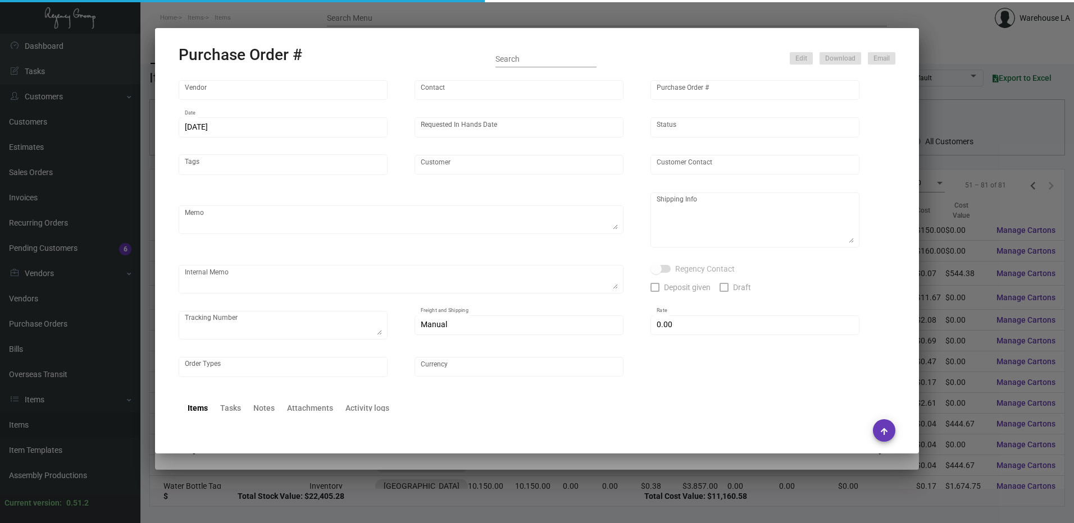
type input "[PERSON_NAME] Printing"
type input "[PERSON_NAME]"
type input "108465"
type input "[DATE]"
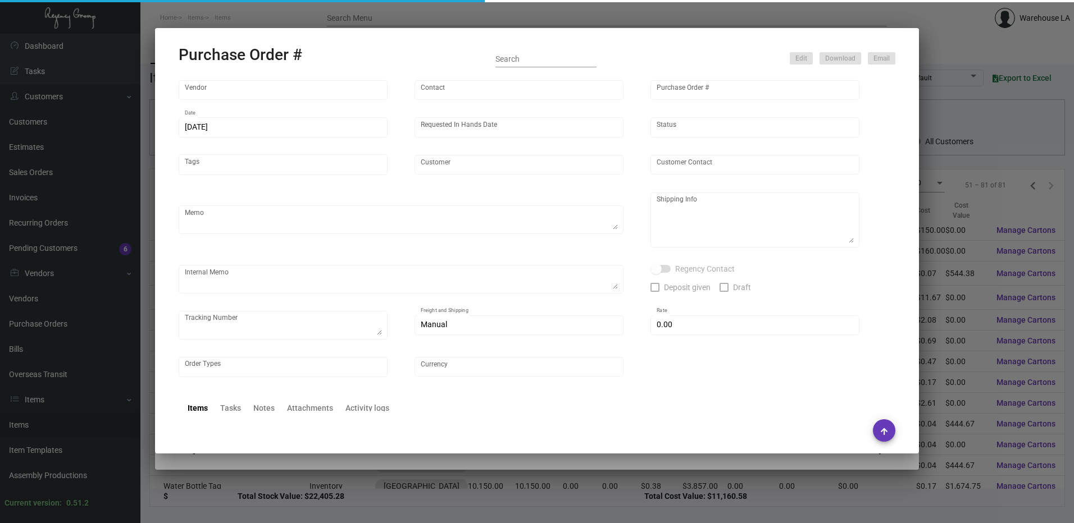
type input "[GEOGRAPHIC_DATA]"
type textarea "“PLEASE SEND PDF PROOFS TO OUR ART TEAM; [EMAIL_ADDRESS][DOMAIN_NAME] WITH ME I…"
type textarea "Regency Group LA [STREET_ADDRESS]"
type textarea "Vendor updated ship date to 12/18 Label provided to vendor to ship to [GEOGRAPH…"
checkbox input "true"
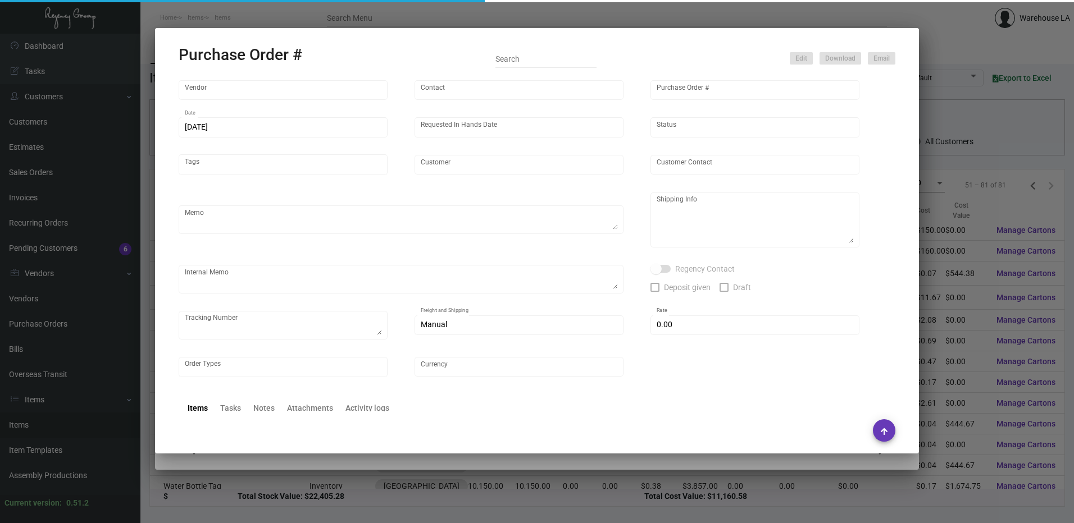
type input "$ 0.00"
type input "United States Dollar $"
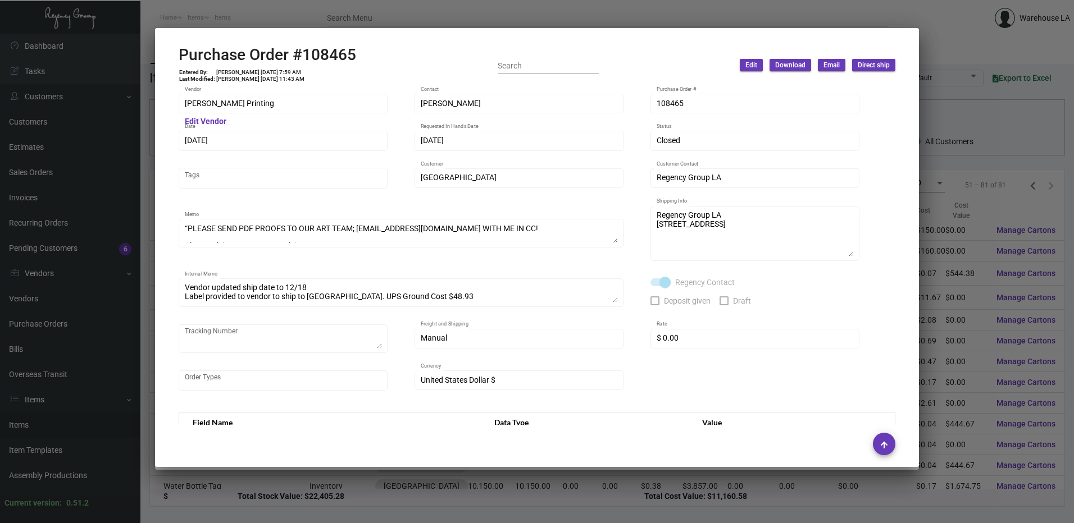
click at [346, 50] on h2 "Purchase Order #108465" at bounding box center [267, 54] width 177 height 19
copy h2 "108465"
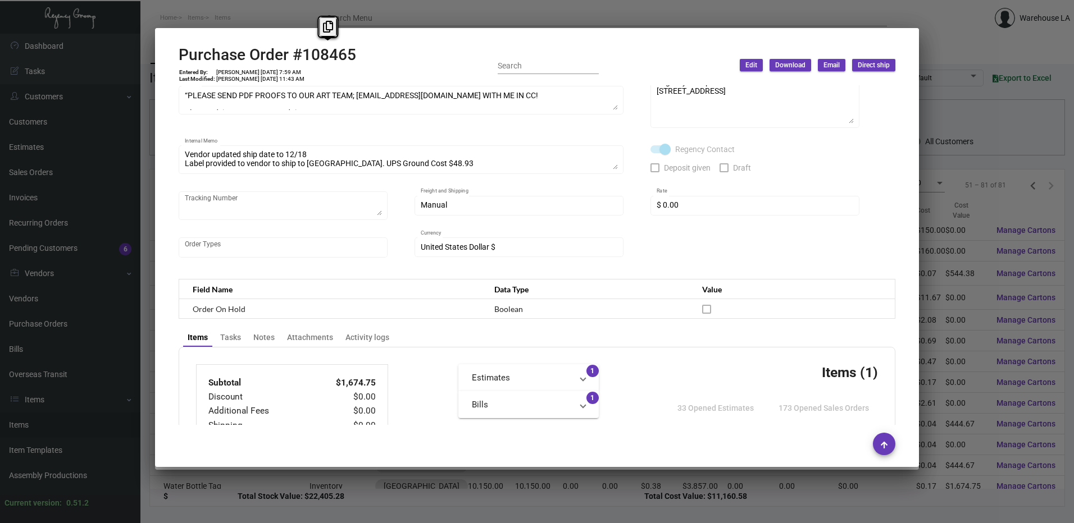
scroll to position [393, 0]
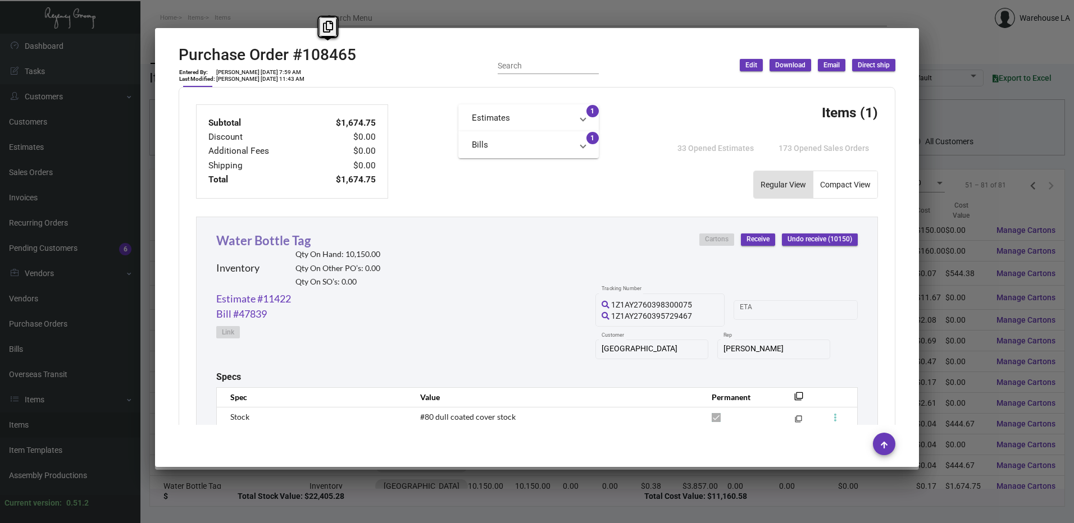
click at [309, 243] on link "Water Bottle Tag" at bounding box center [263, 240] width 94 height 15
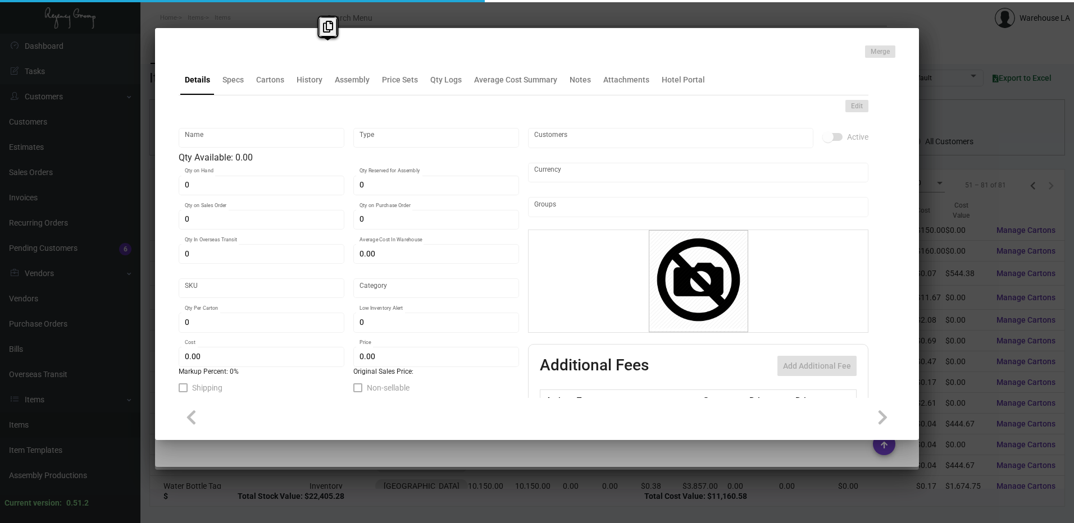
type input "Water Bottle Tag"
type input "Inventory"
type input "10,150"
type input "$ 0.195"
type input "00006059-Tg-71"
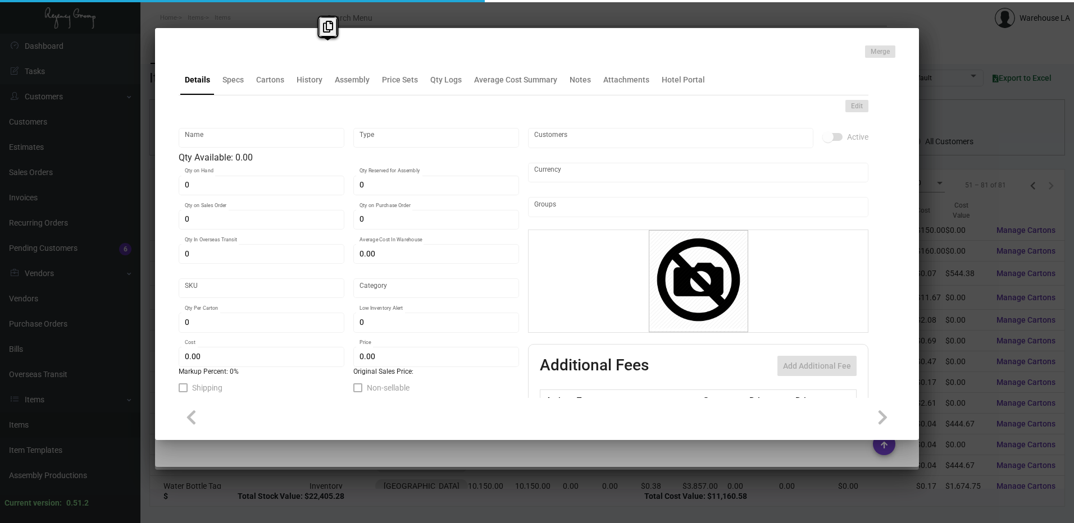
type input "Standard"
type input "$ 0.165"
type input "$ 0.38"
checkbox input "true"
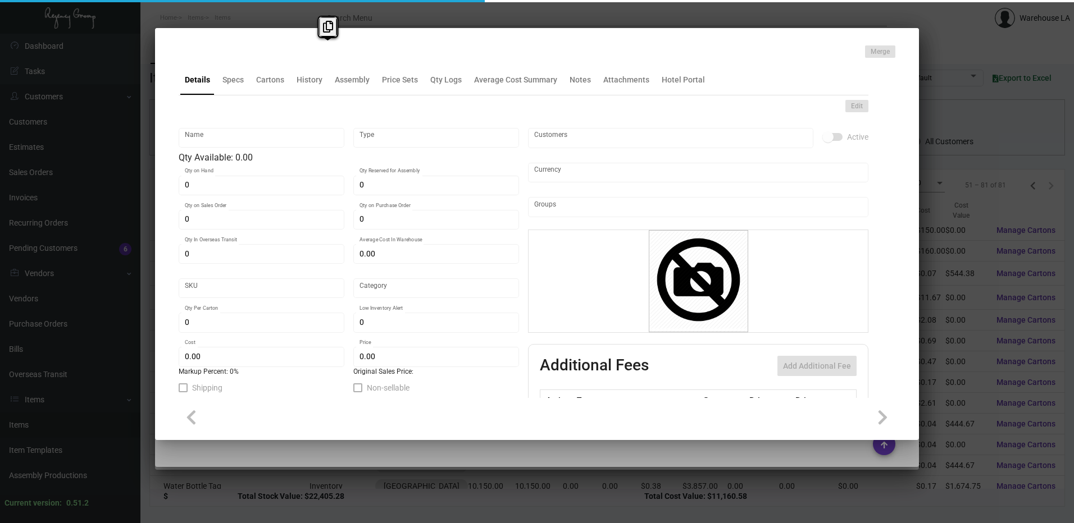
type input "United States Dollar $"
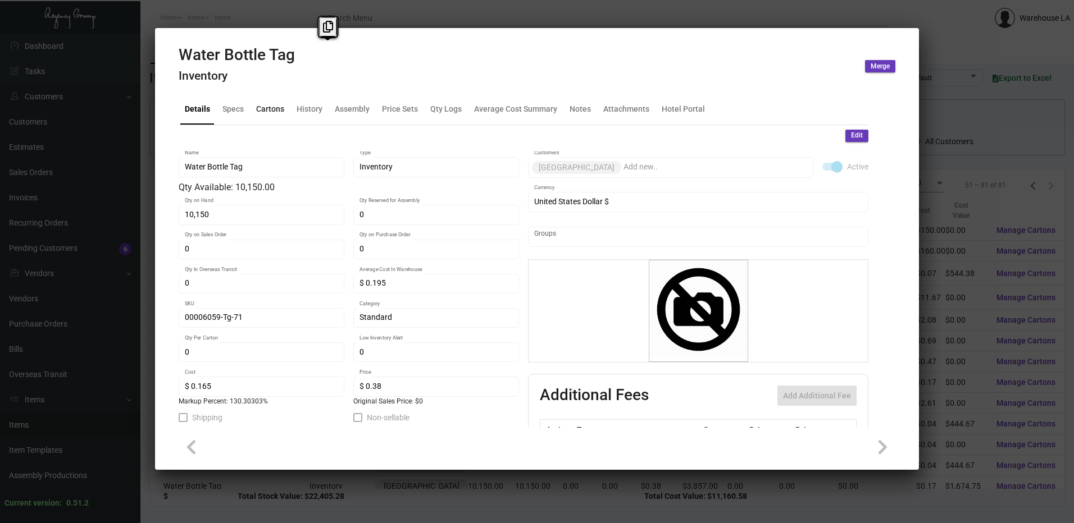
click at [265, 110] on div "Cartons" at bounding box center [270, 109] width 28 height 12
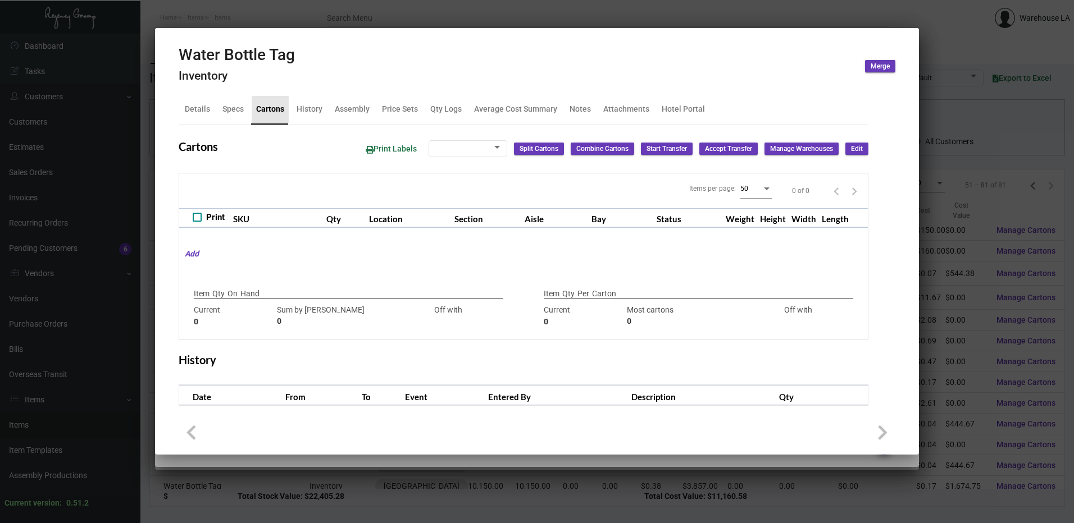
checkbox input "true"
type input "10,150"
type input "+10150"
type input "2590"
type input "-2590"
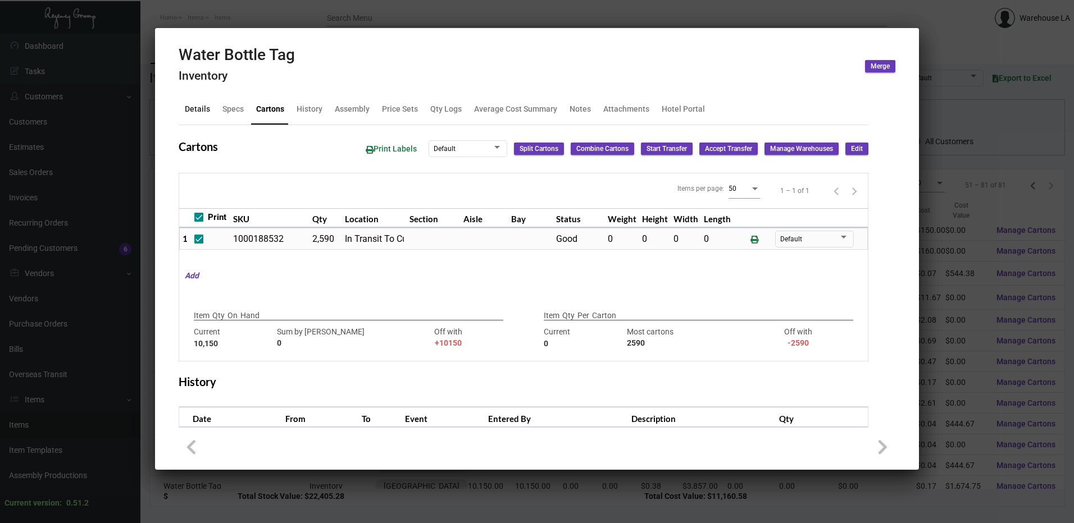
click at [203, 106] on div "Details" at bounding box center [197, 109] width 25 height 12
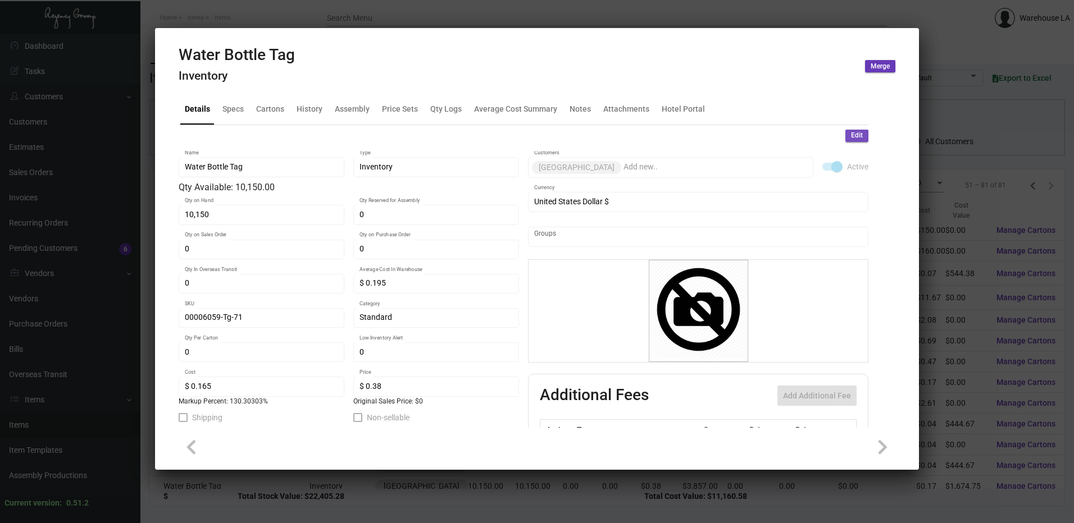
click at [851, 138] on span "Edit" at bounding box center [857, 136] width 12 height 10
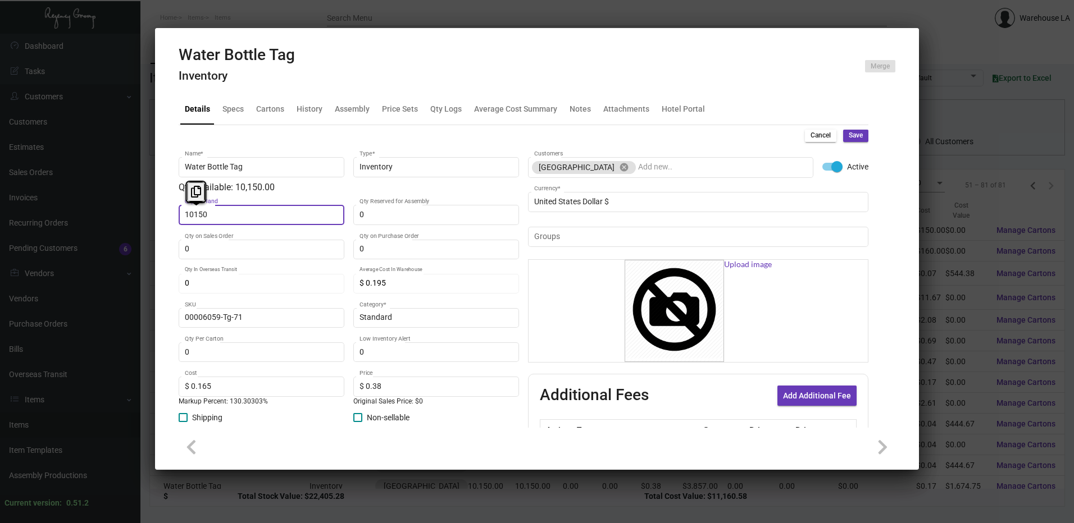
click at [324, 218] on input "10150" at bounding box center [262, 215] width 154 height 9
type input "0"
click at [858, 137] on button "Save" at bounding box center [855, 136] width 25 height 12
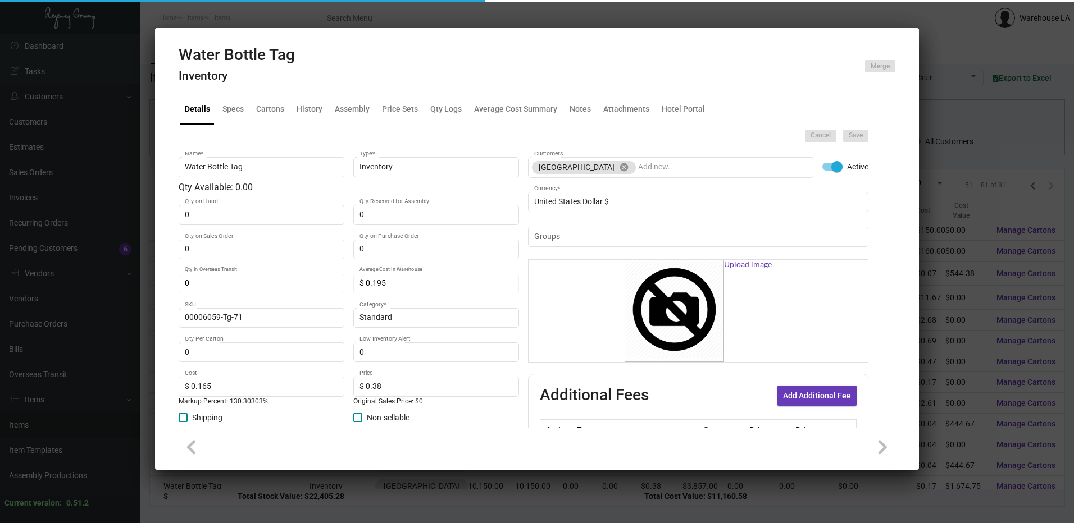
type input "$ 0.00"
checkbox input "false"
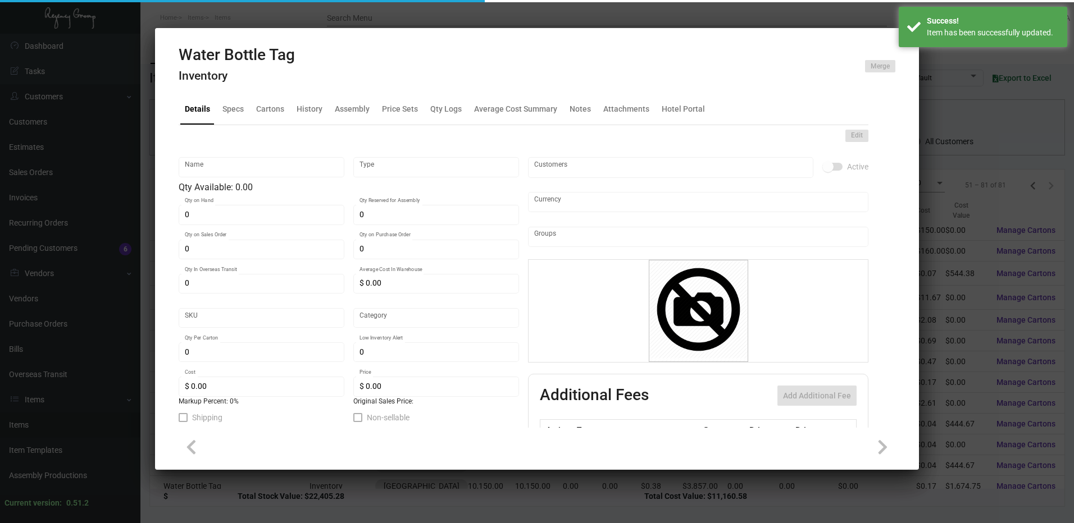
type input "Water Bottle Tag"
type input "Inventory"
type input "$ 0.195"
type input "00006059-Tg-71"
type input "Standard"
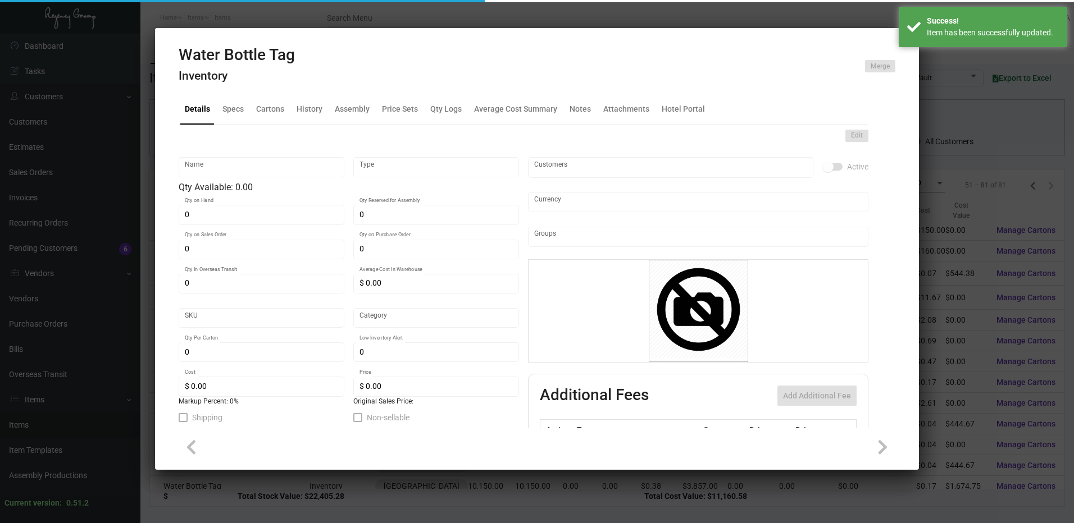
type input "$ 0.165"
type input "$ 0.38"
checkbox input "true"
type input "United States Dollar $"
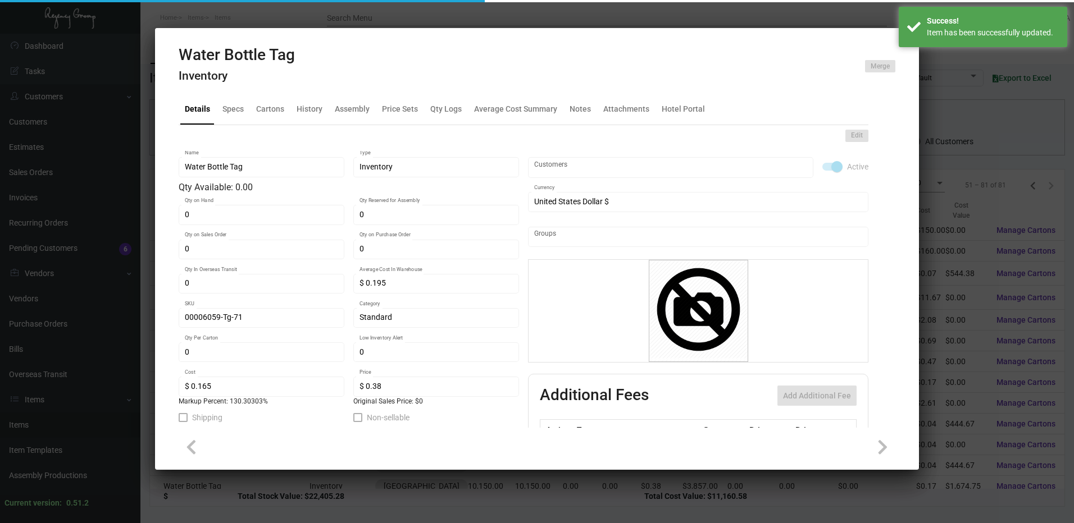
click at [762, 16] on div at bounding box center [537, 261] width 1074 height 523
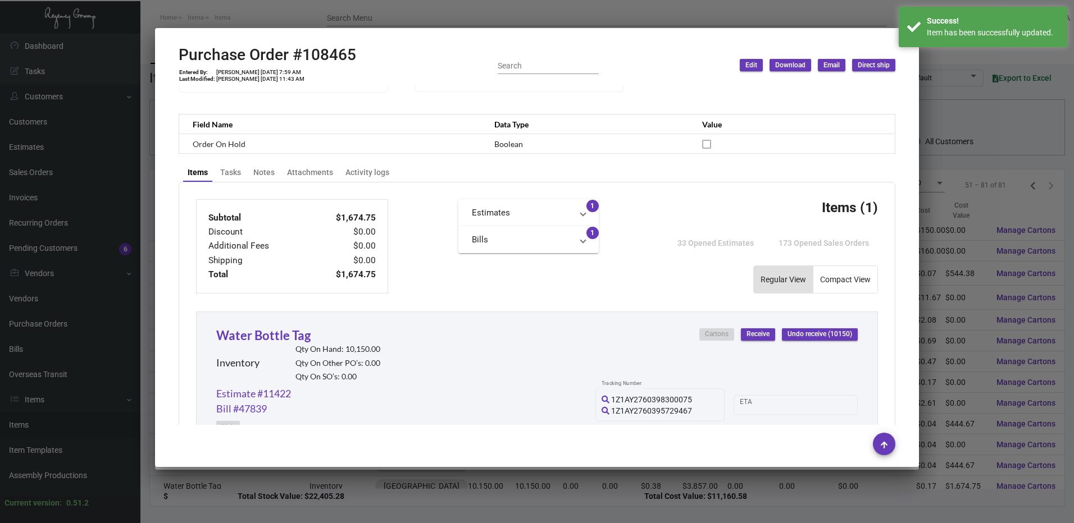
scroll to position [168, 0]
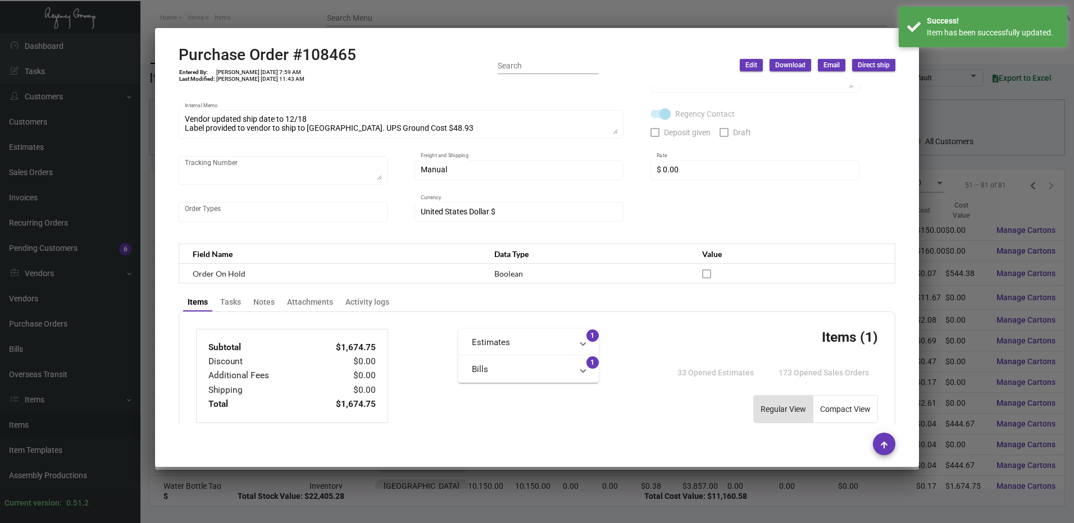
click at [741, 7] on div at bounding box center [537, 261] width 1074 height 523
